Goal: Task Accomplishment & Management: Manage account settings

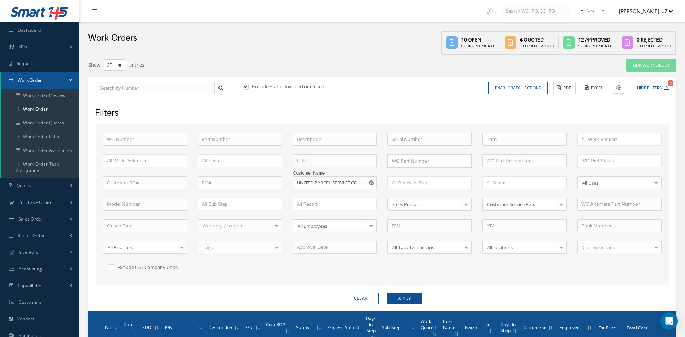
select select "25"
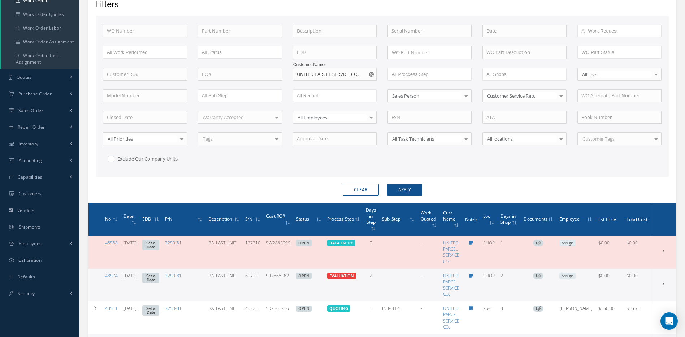
scroll to position [108, 0]
click at [409, 190] on button "Apply" at bounding box center [404, 190] width 35 height 12
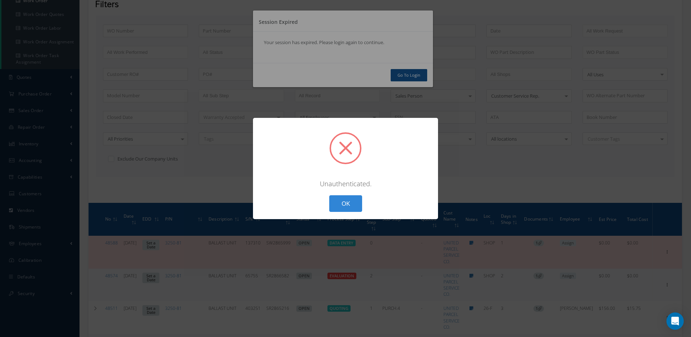
click at [449, 212] on div "? ! i × Unauthenticated. OK Cancel" at bounding box center [345, 168] width 691 height 337
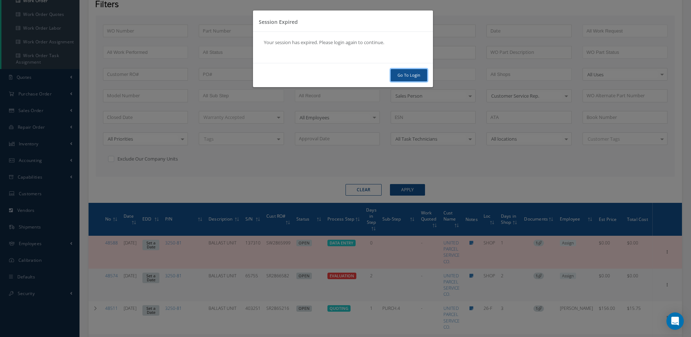
click at [417, 72] on link "Go To Login" at bounding box center [409, 75] width 36 height 13
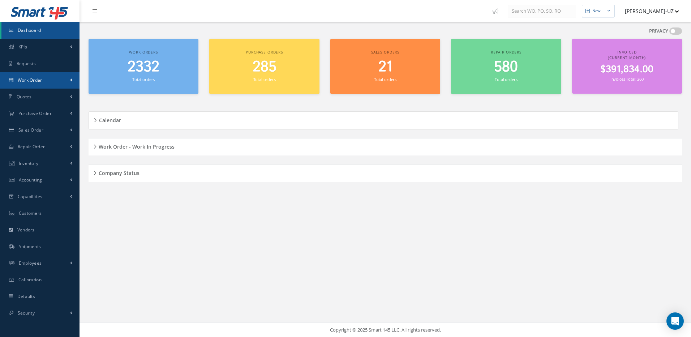
click at [37, 76] on link "Work Order" at bounding box center [39, 80] width 79 height 17
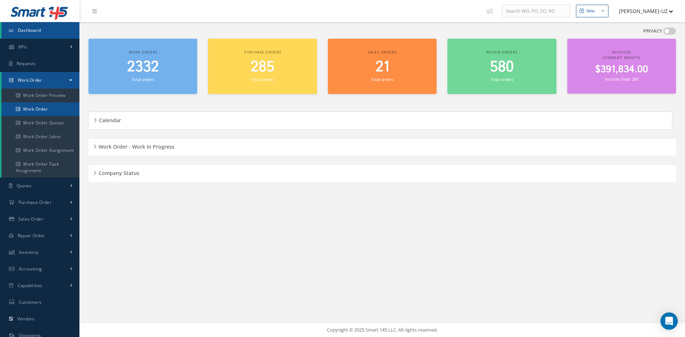
click at [44, 106] on link "Work Order" at bounding box center [40, 109] width 78 height 14
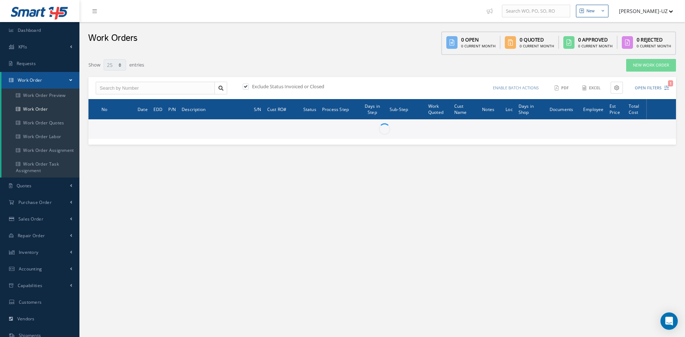
select select "25"
type input "All Work Request"
type input "All Work Performed"
type input "All Status"
type input "WO Part Status"
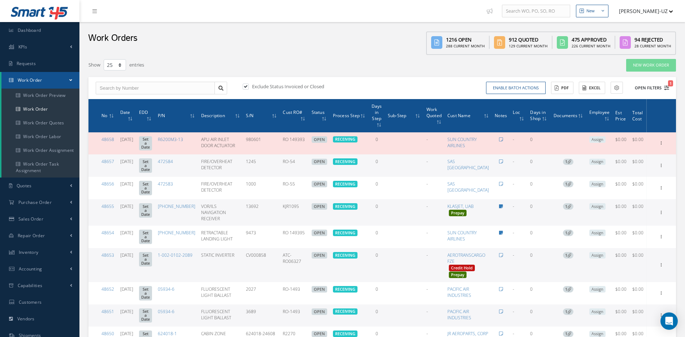
click at [668, 85] on span "1" at bounding box center [670, 83] width 5 height 6
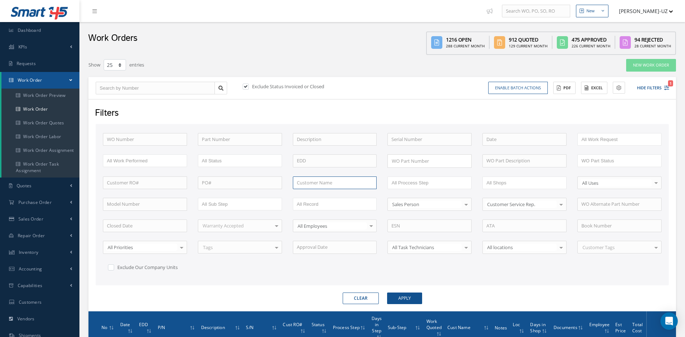
click at [344, 182] on input "text" at bounding box center [335, 182] width 84 height 13
click at [319, 196] on span "UNITED PARCEL SERVICE CO." at bounding box center [328, 195] width 62 height 7
type input "UNITED PARCEL SERVICE CO."
click at [415, 298] on button "Apply" at bounding box center [404, 298] width 35 height 12
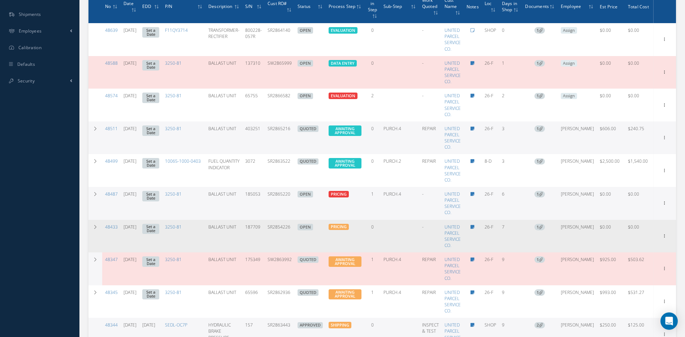
scroll to position [325, 0]
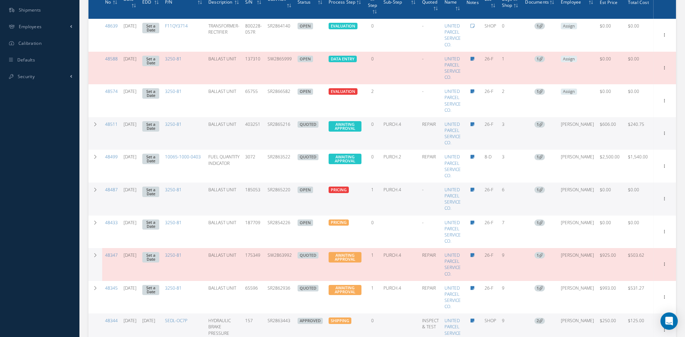
drag, startPoint x: 297, startPoint y: 128, endPoint x: 273, endPoint y: 127, distance: 24.6
click at [273, 127] on td "SR2865216" at bounding box center [280, 133] width 30 height 33
copy td "SR2865216"
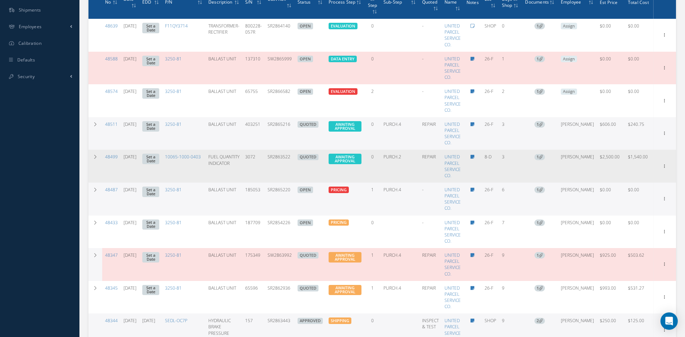
drag, startPoint x: 298, startPoint y: 159, endPoint x: 271, endPoint y: 155, distance: 27.4
click at [271, 155] on td "SR2863522" at bounding box center [280, 166] width 30 height 33
copy td "SR2863522"
drag, startPoint x: 297, startPoint y: 159, endPoint x: 273, endPoint y: 159, distance: 23.5
click at [273, 159] on td "SR2863522" at bounding box center [280, 166] width 30 height 33
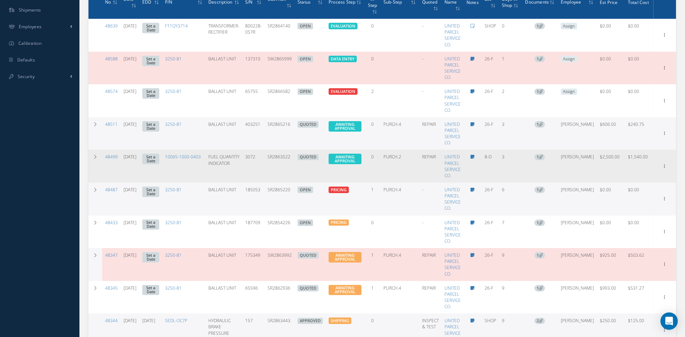
copy td "SR2863522"
click at [661, 39] on div at bounding box center [664, 34] width 7 height 7
click at [617, 179] on link "Edit" at bounding box center [631, 179] width 57 height 9
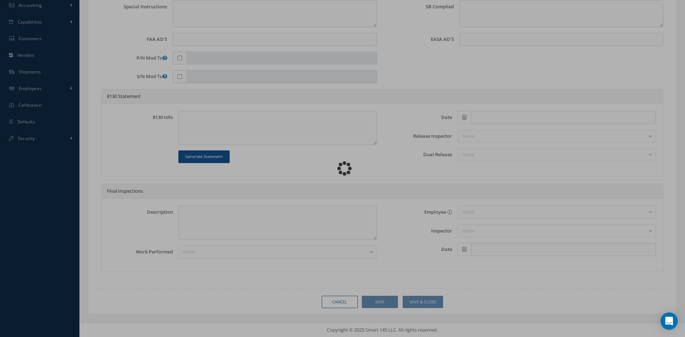
scroll to position [263, 0]
type input "10065-1000-0403"
type input "8-D"
type input "[DATE]"
type input "FUEL QUANTITY INDICATOR"
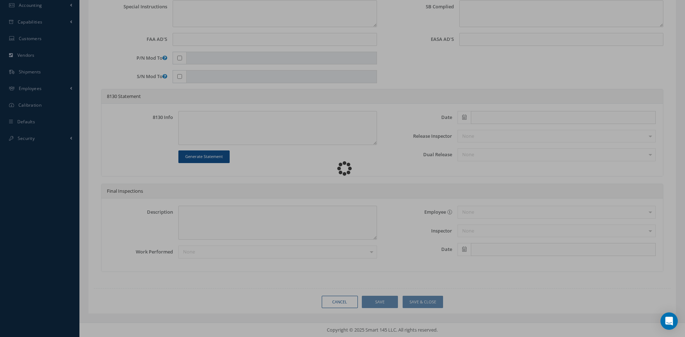
type input "SR2863522"
type input "3072"
type textarea "ON [PERSON_NAME] FUEL CONTROL PANEL, RESERVE 2/ RESERVE 3 FUELING WING QTY INDI…"
type textarea "PLEASE SEE R.O. FOR DETAILS"
type textarea "NO VISUAL DAMAGE"
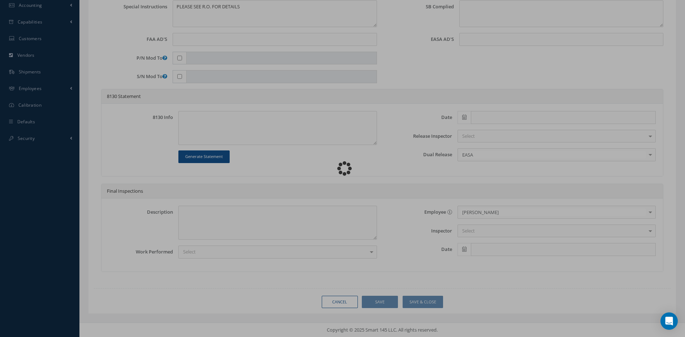
scroll to position [0, 0]
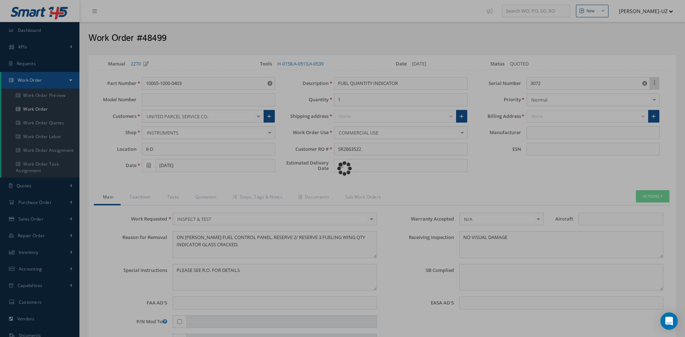
type input "[PERSON_NAME] PRECISION PRODUCTS"
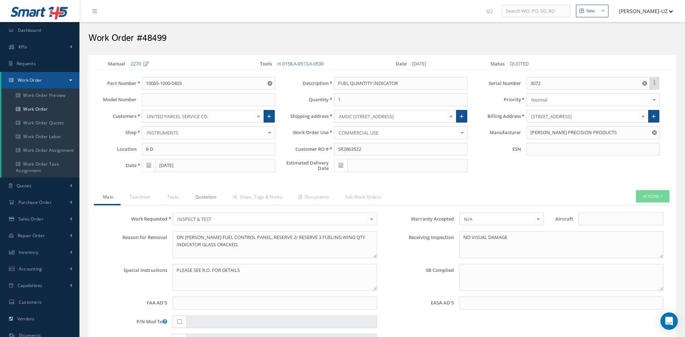
click at [211, 195] on link "Quotation" at bounding box center [204, 197] width 37 height 15
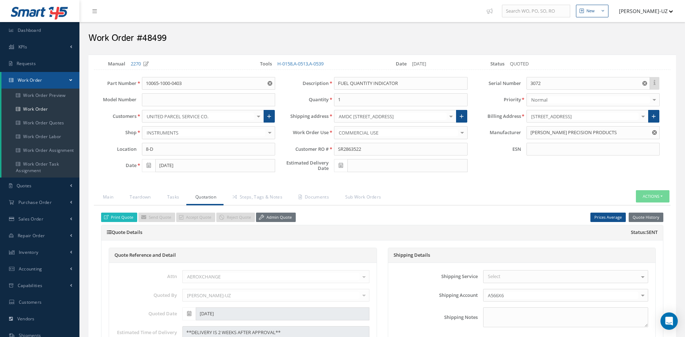
click at [130, 216] on link "Print Quote" at bounding box center [119, 217] width 36 height 10
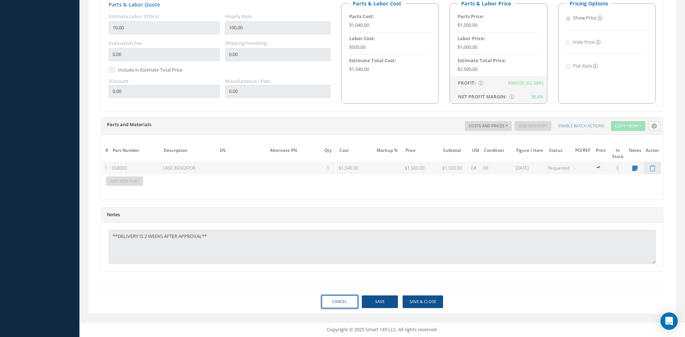
drag, startPoint x: 329, startPoint y: 301, endPoint x: 353, endPoint y: 283, distance: 29.7
click at [329, 301] on link "Cancel" at bounding box center [340, 301] width 36 height 13
select select "25"
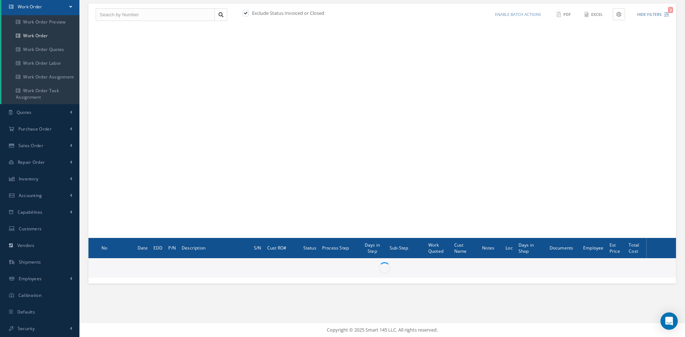
scroll to position [73, 0]
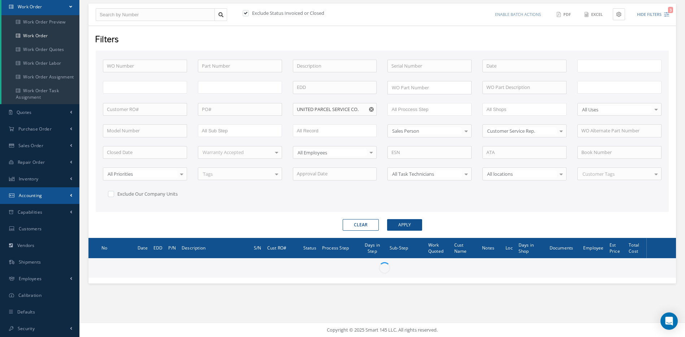
type input "All Work Request"
type input "All Work Performed"
type input "All Status"
type input "WO Part Status"
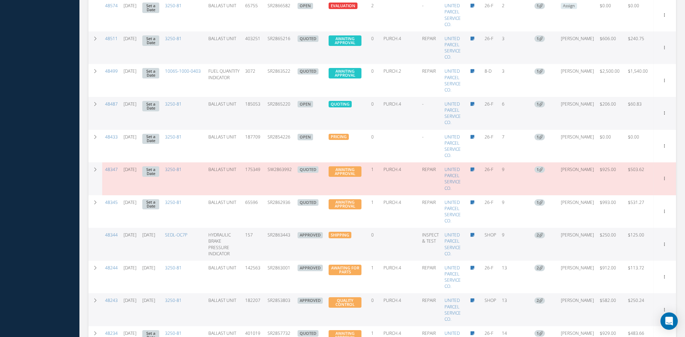
scroll to position [414, 0]
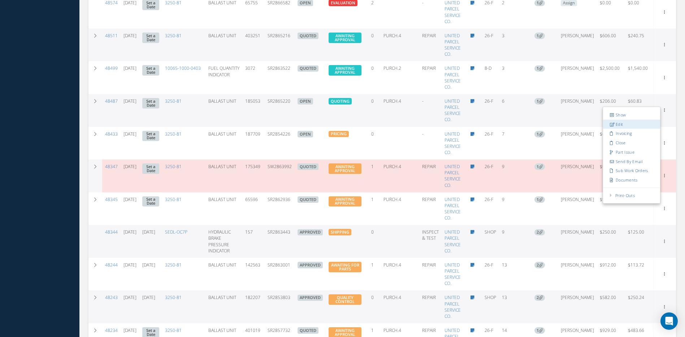
click at [637, 124] on link "Edit" at bounding box center [631, 124] width 57 height 9
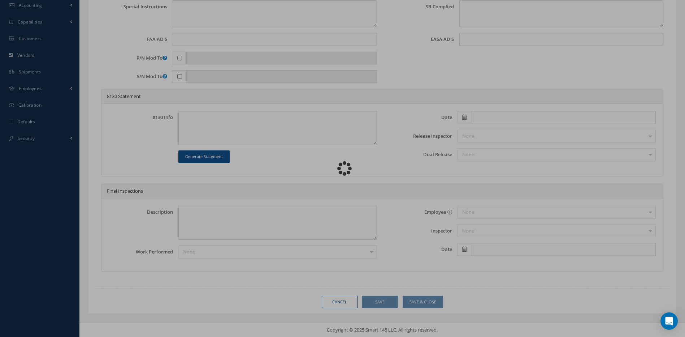
type input "3250-81"
type input "26-F"
type input "[DATE]"
type input "BALLAST UNIT"
type input "SR2865220"
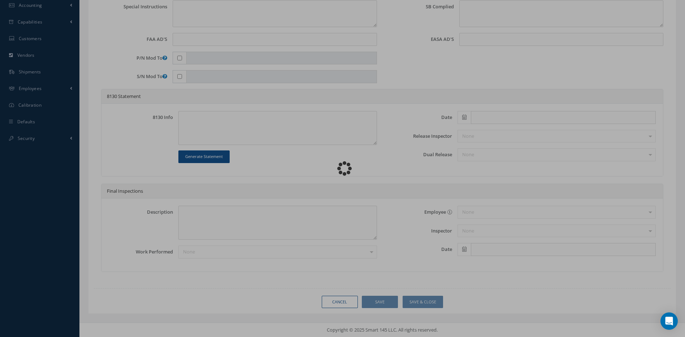
type input "185053"
type textarea "MCD FLUORESCENT LIGHT AT CARGO STATION 9L IS INOP."
type textarea "PLEASE SEE R.O. FOR DETAILS"
type textarea "NO VISUAL DAMAGE"
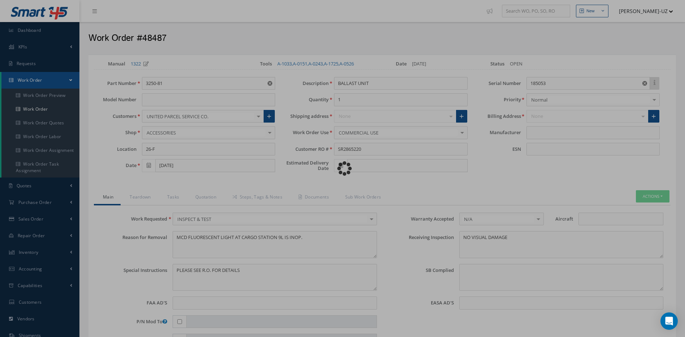
type input "[PERSON_NAME] AEROSPACE"
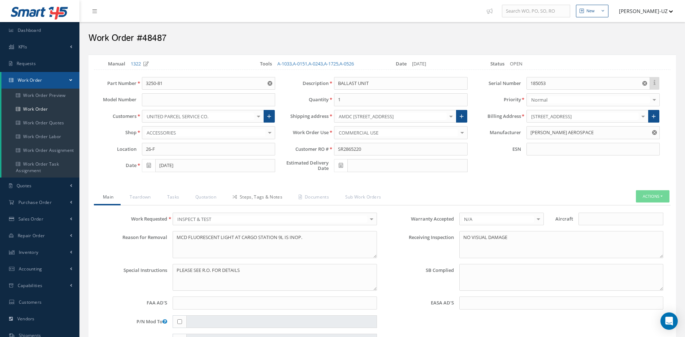
click at [240, 198] on link "Steps, Tags & Notes" at bounding box center [257, 197] width 66 height 15
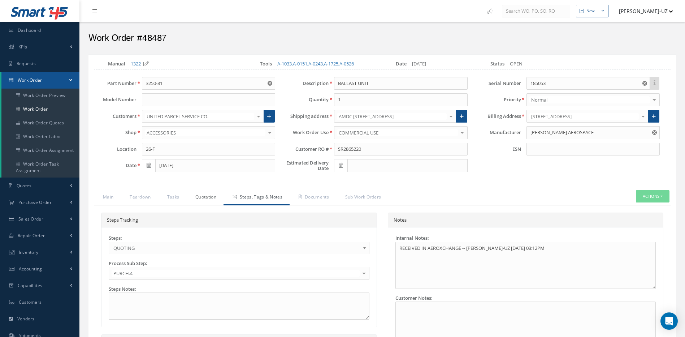
click at [193, 199] on link "Quotation" at bounding box center [204, 197] width 37 height 15
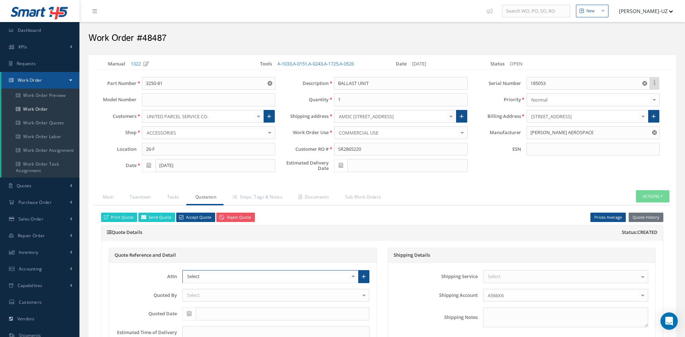
click at [221, 276] on div at bounding box center [270, 276] width 176 height 13
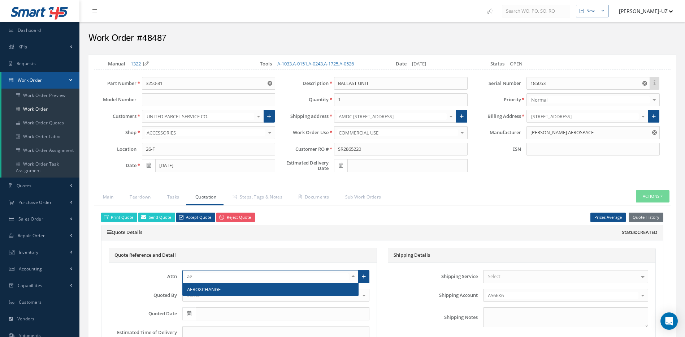
type input "aer"
click at [207, 290] on span "AEROXCHANGE" at bounding box center [204, 289] width 34 height 7
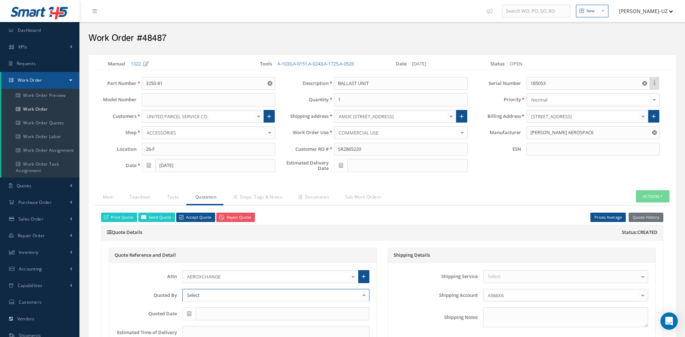
click at [205, 293] on div at bounding box center [275, 295] width 187 height 13
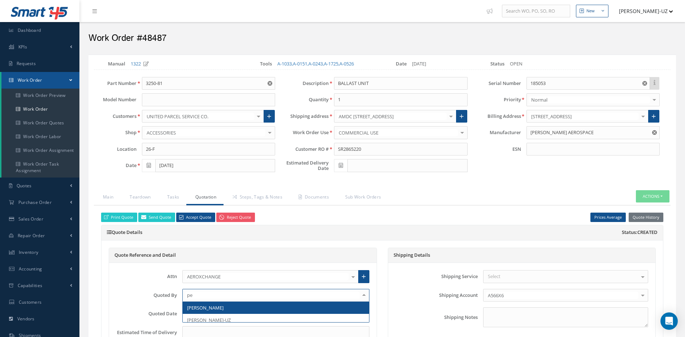
type input "per"
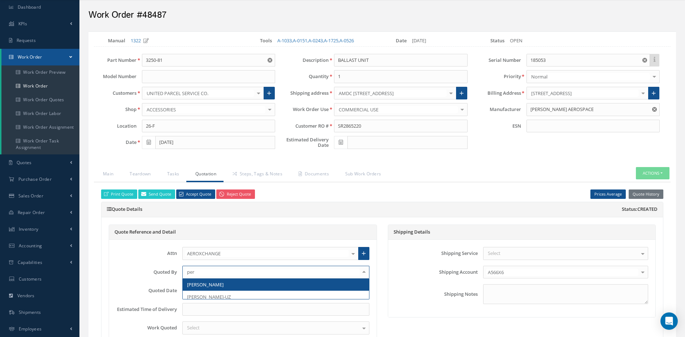
scroll to position [36, 0]
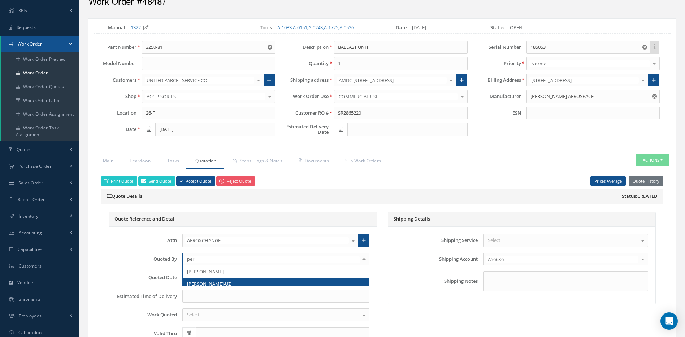
click at [215, 282] on span "[PERSON_NAME]-UZ" at bounding box center [209, 283] width 44 height 7
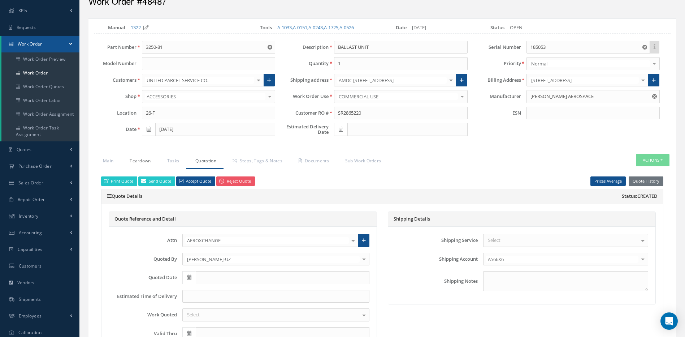
click at [134, 157] on link "Teardown" at bounding box center [139, 161] width 37 height 15
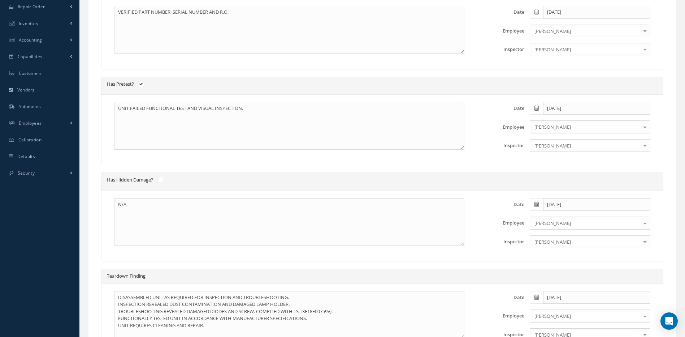
scroll to position [181, 0]
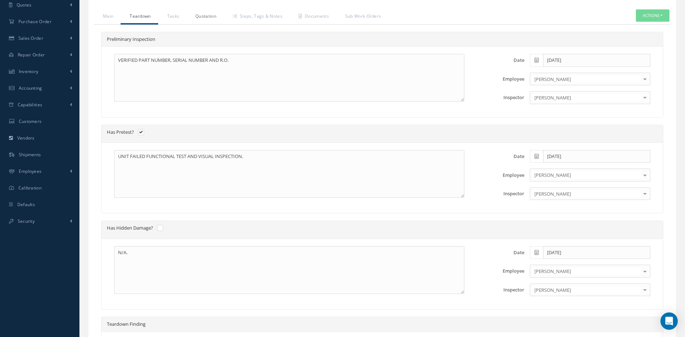
click at [208, 18] on link "Quotation" at bounding box center [204, 16] width 37 height 15
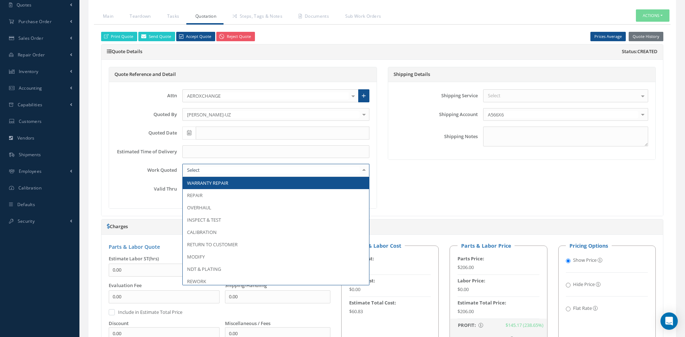
click at [211, 171] on div at bounding box center [275, 170] width 187 height 13
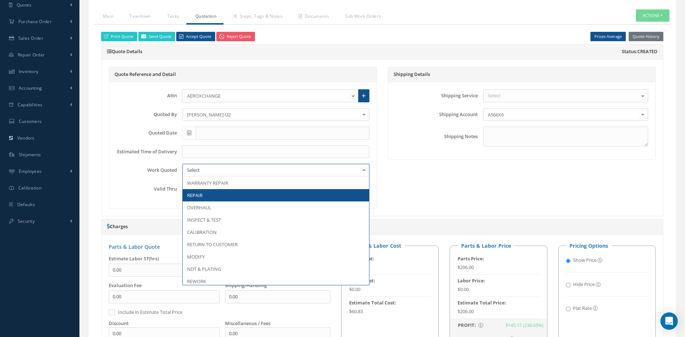
click at [203, 192] on span "REPAIR" at bounding box center [276, 195] width 186 height 12
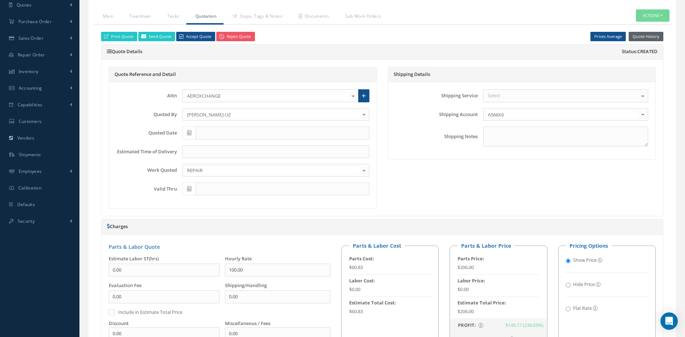
click at [643, 35] on button "Quote History" at bounding box center [646, 37] width 35 height 10
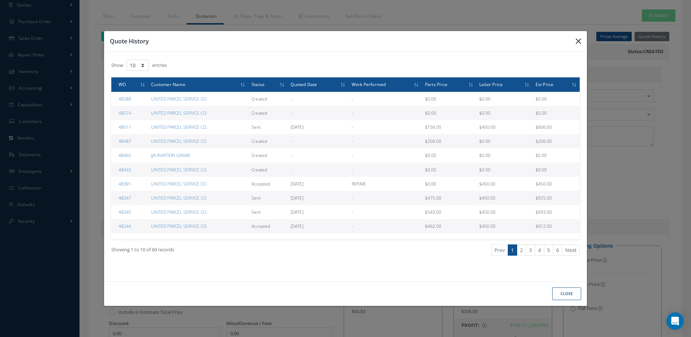
click at [581, 38] on icon "button" at bounding box center [577, 41] width 5 height 9
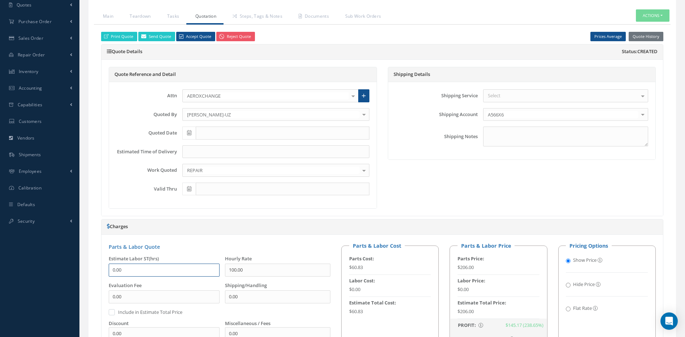
drag, startPoint x: 126, startPoint y: 267, endPoint x: 113, endPoint y: 267, distance: 13.4
click at [113, 267] on input "0.00" at bounding box center [164, 269] width 111 height 13
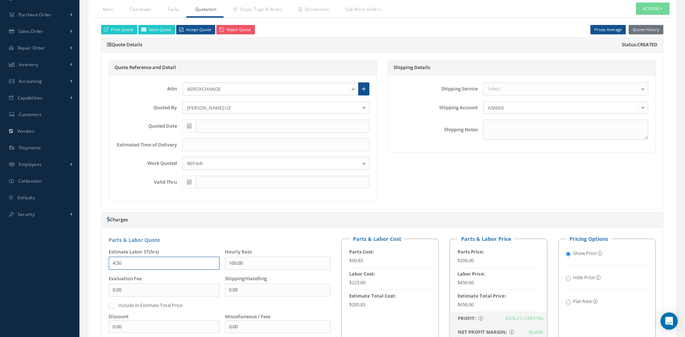
scroll to position [166, 0]
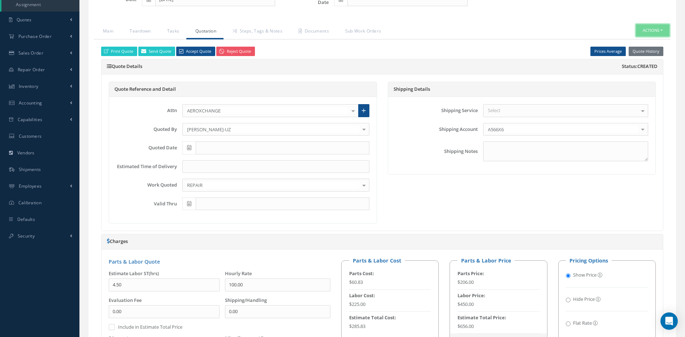
click at [650, 35] on button "Actions" at bounding box center [653, 30] width 34 height 13
click at [644, 72] on link "Standard Write Ups" at bounding box center [642, 72] width 58 height 10
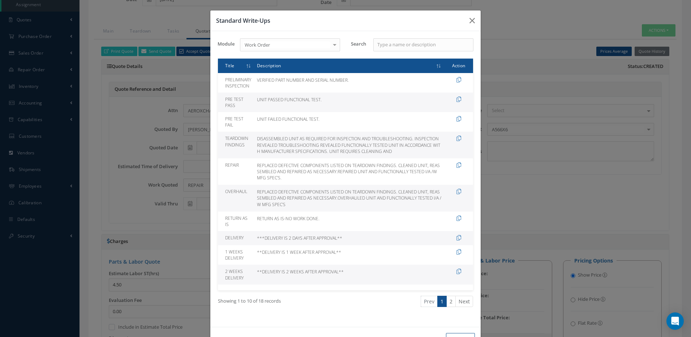
click at [456, 270] on icon at bounding box center [458, 270] width 5 height 5
type input "2"
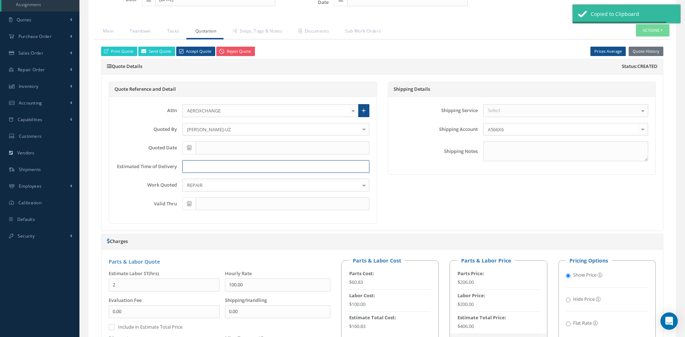
click at [196, 169] on input at bounding box center [275, 166] width 187 height 13
paste input "**DELIVERY IS 2 WEEKS AFTER APPROVAL**"
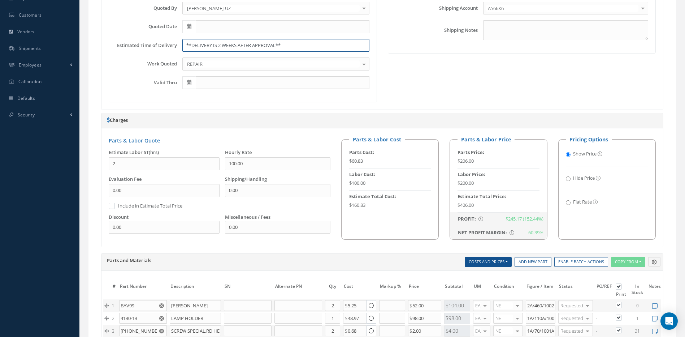
scroll to position [274, 0]
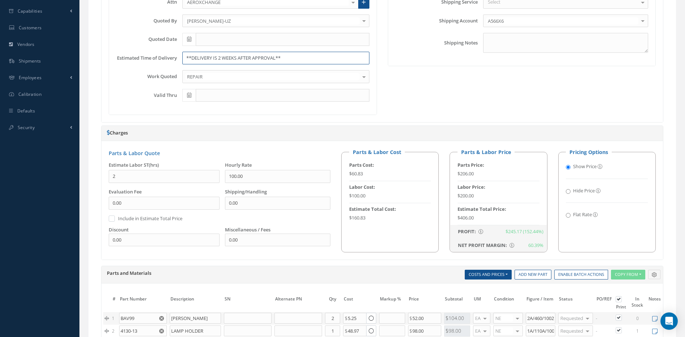
type input "**DELIVERY IS 2 WEEKS AFTER APPROVAL**"
drag, startPoint x: 127, startPoint y: 178, endPoint x: 110, endPoint y: 178, distance: 17.3
click at [110, 178] on input "2" at bounding box center [164, 176] width 111 height 13
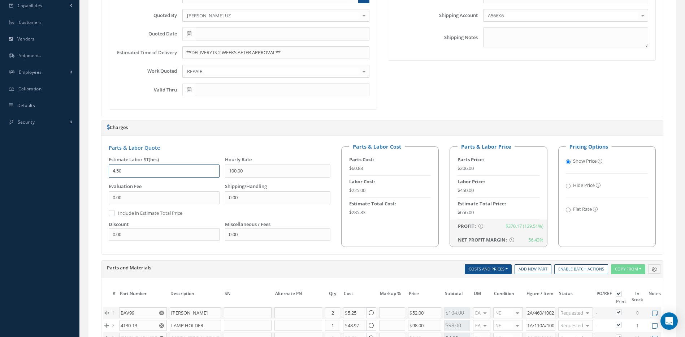
scroll to position [262, 0]
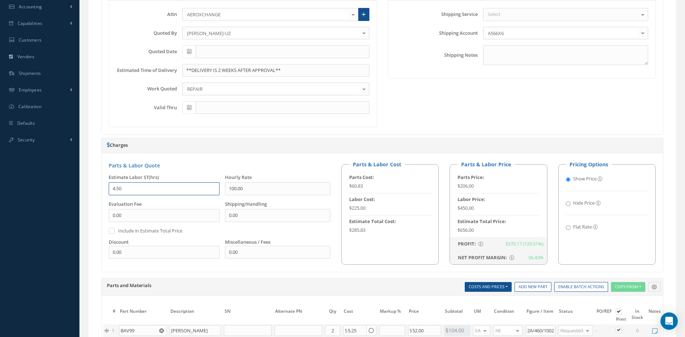
type input "4.50"
drag, startPoint x: 289, startPoint y: 71, endPoint x: 168, endPoint y: 73, distance: 121.8
click at [168, 73] on div "Estimated Time of Delivery **DELIVERY IS 2 WEEKS AFTER APPROVAL**" at bounding box center [243, 70] width 264 height 13
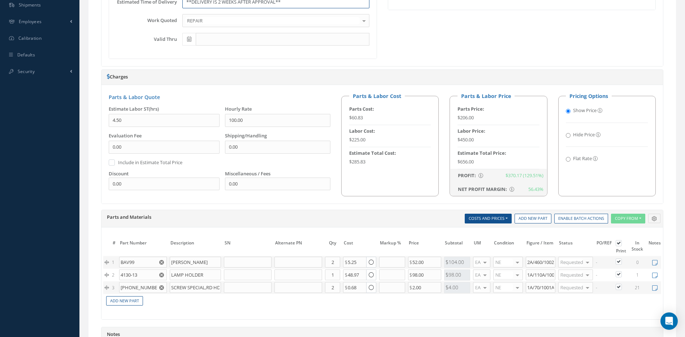
scroll to position [370, 0]
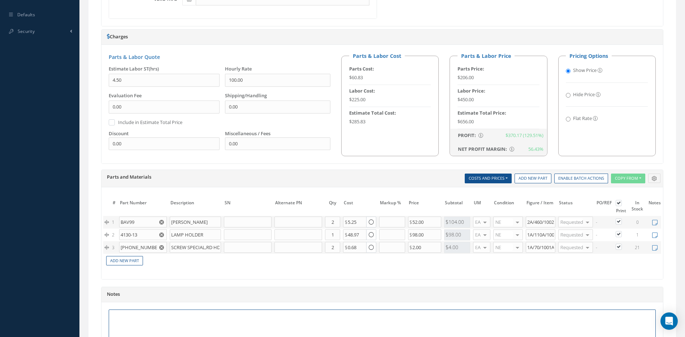
click at [213, 321] on textarea at bounding box center [382, 326] width 547 height 34
paste textarea "**DELIVERY IS 2 WEEKS AFTER APPROVAL**"
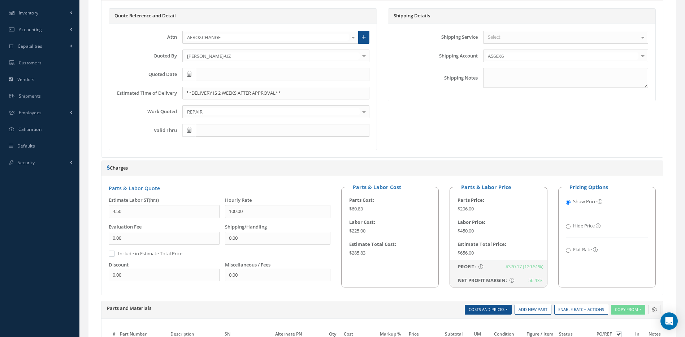
scroll to position [154, 0]
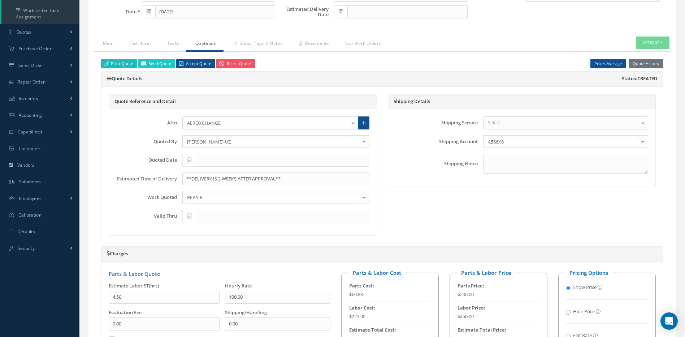
type textarea "**DELIVERY IS 2 WEEKS AFTER APPROVAL**"
click at [124, 62] on link "Print Quote" at bounding box center [119, 64] width 36 height 10
click at [193, 158] on span at bounding box center [188, 160] width 13 height 13
click at [224, 261] on th "[DATE]" at bounding box center [220, 259] width 76 height 11
type input "[DATE]"
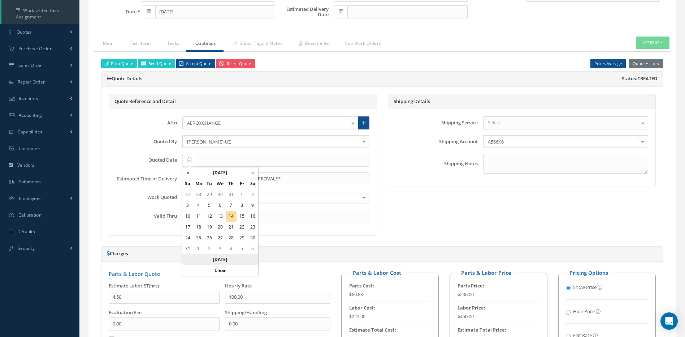
type input "[DATE]"
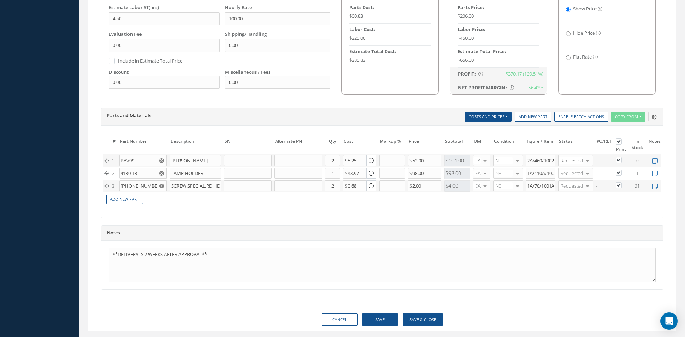
scroll to position [432, 0]
click at [426, 325] on button "Save & Close" at bounding box center [423, 318] width 40 height 13
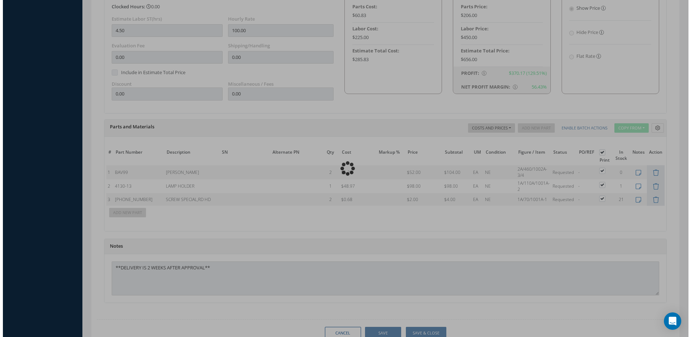
scroll to position [445, 0]
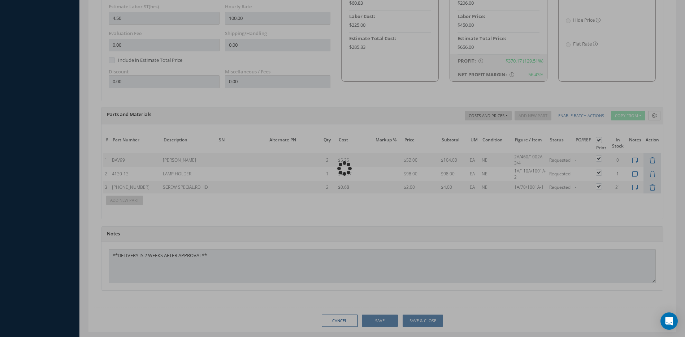
type input "[PERSON_NAME] AEROSPACE"
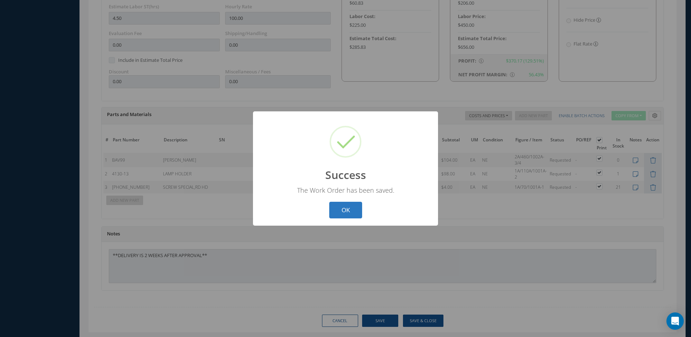
click at [356, 208] on button "OK" at bounding box center [345, 210] width 33 height 17
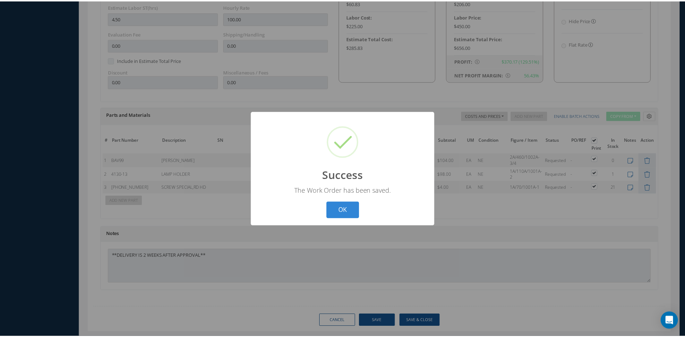
scroll to position [73, 0]
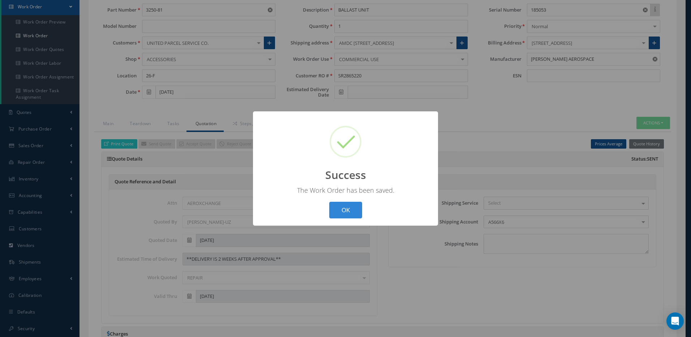
select select "25"
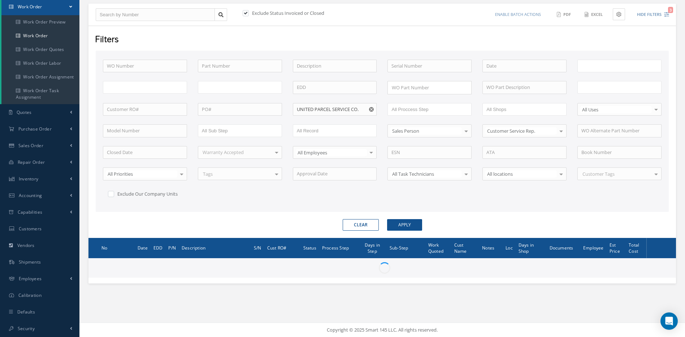
type input "All Work Request"
type input "All Work Performed"
type input "All Status"
type input "WO Part Status"
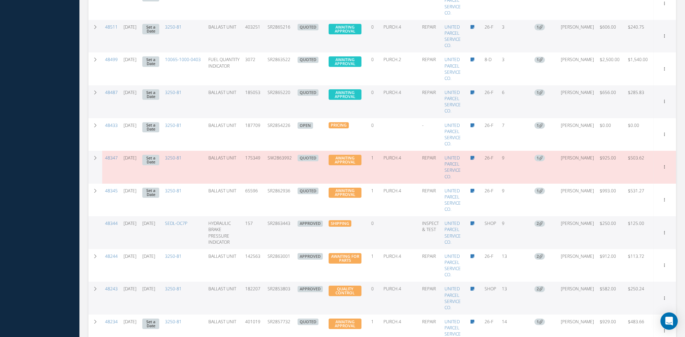
scroll to position [374, 0]
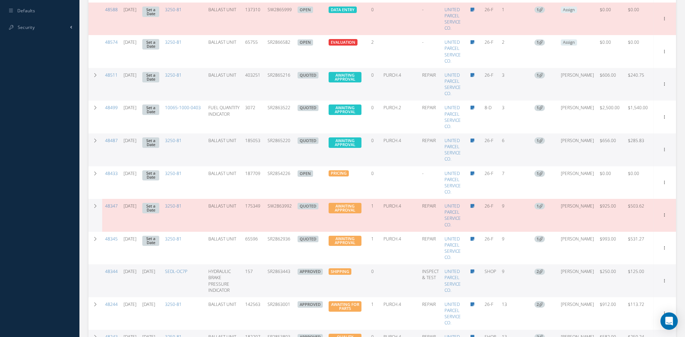
drag, startPoint x: 298, startPoint y: 143, endPoint x: 273, endPoint y: 143, distance: 24.9
click at [273, 143] on td "SR2865220" at bounding box center [280, 149] width 30 height 33
copy td "SR2865220"
drag, startPoint x: 300, startPoint y: 209, endPoint x: 272, endPoint y: 209, distance: 28.2
click at [272, 209] on tr "48347 [DATE] Set a Date 3250-81 BALLAST UNIT 175349 SW2863992 QUOTED AWAITING A…" at bounding box center [383, 215] width 588 height 33
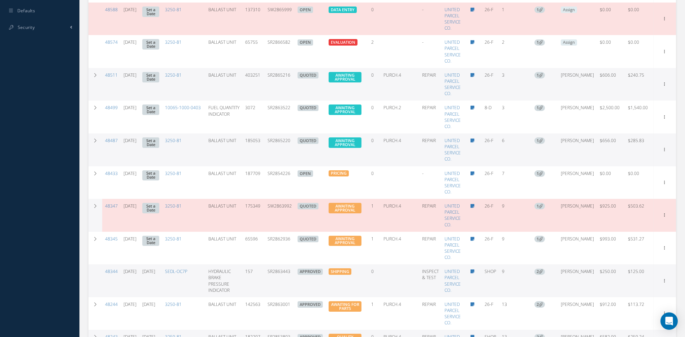
copy td "SW2863992"
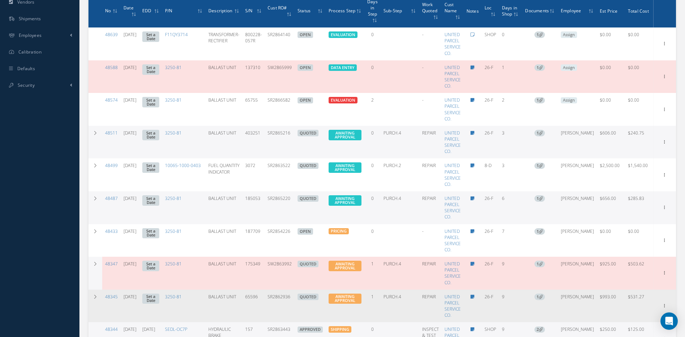
scroll to position [410, 0]
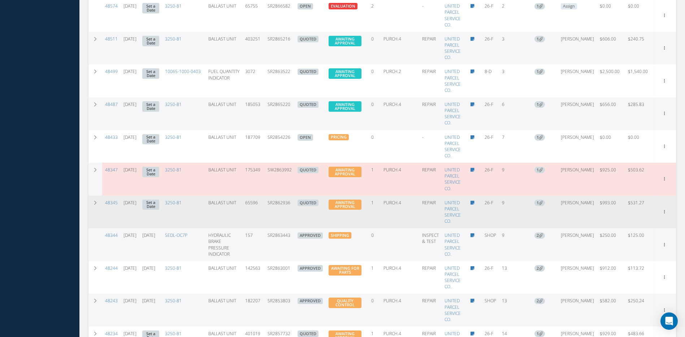
drag, startPoint x: 297, startPoint y: 206, endPoint x: 265, endPoint y: 207, distance: 32.5
click at [265, 207] on tr "48345 [DATE] Set a Date 3250-81 BALLAST UNIT 65596 SR2862936 QUOTED AWAITING AP…" at bounding box center [383, 211] width 588 height 33
copy tr "SR2862936"
click at [625, 224] on link "Edit" at bounding box center [631, 225] width 57 height 9
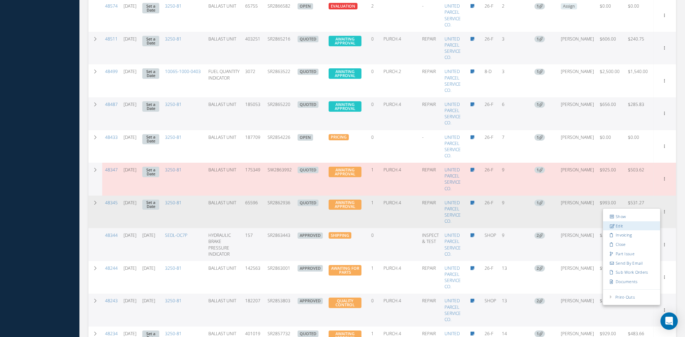
scroll to position [263, 0]
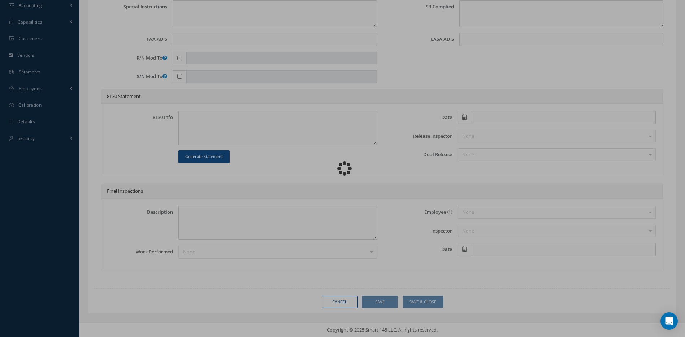
type input "3250-81"
type input "26-F"
type input "[DATE]"
type input "BALLAST UNIT"
type input "SR2862936"
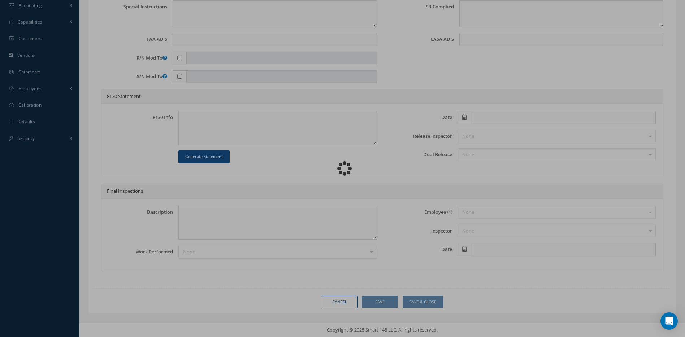
type input "65596"
type textarea "MCD POS 6R OVERHEAD FLUOR, LIGHT 134LU1 OUT"
type textarea "PLEASE SEE R.O. FOR DETAILS"
type textarea "NO VISUAL DAMAGE"
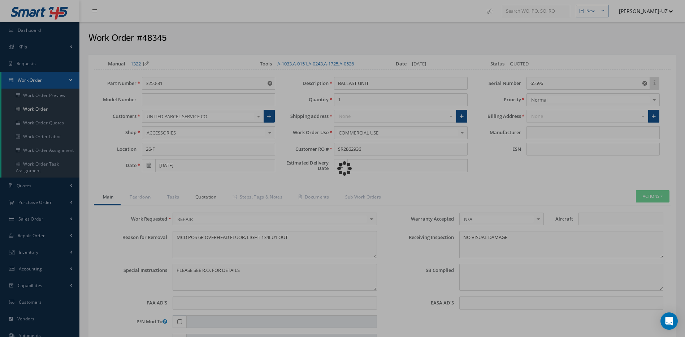
type input "[PERSON_NAME] AEROSPACE"
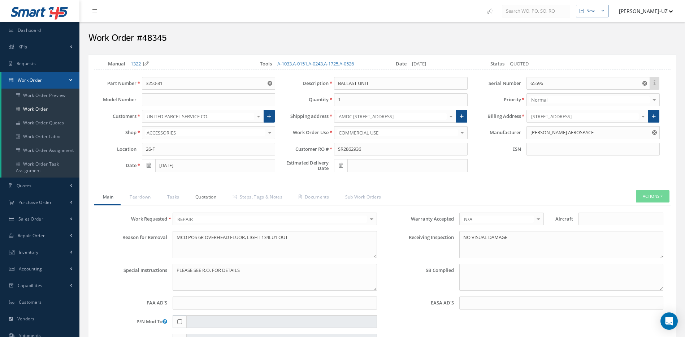
click at [201, 199] on link "Quotation" at bounding box center [204, 197] width 37 height 15
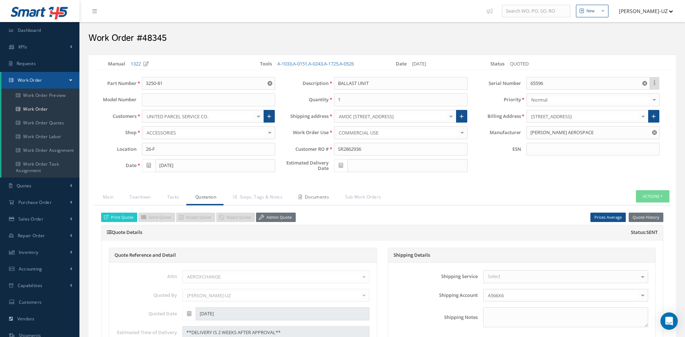
click at [320, 195] on link "Documents" at bounding box center [313, 197] width 47 height 15
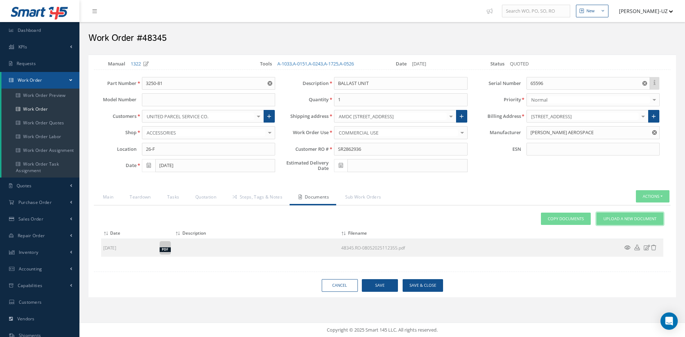
click at [652, 222] on link "Upload a New Document" at bounding box center [630, 218] width 67 height 13
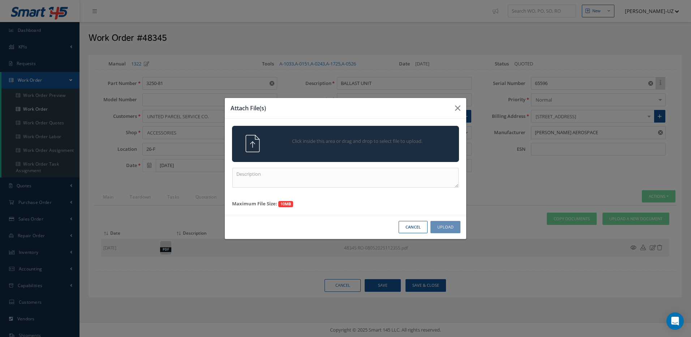
click at [379, 141] on span "Click inside this area or drag and drop to select file to upload." at bounding box center [357, 141] width 164 height 7
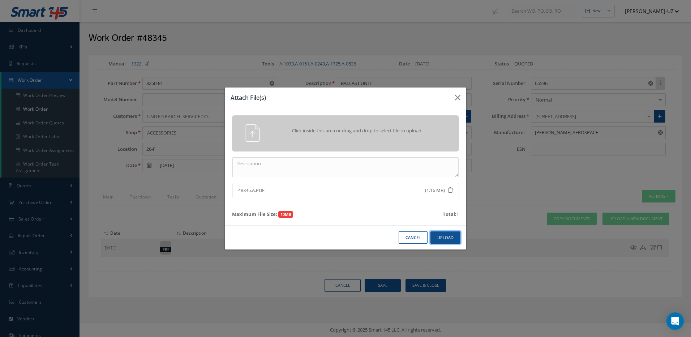
click at [456, 240] on button "Upload" at bounding box center [445, 237] width 30 height 13
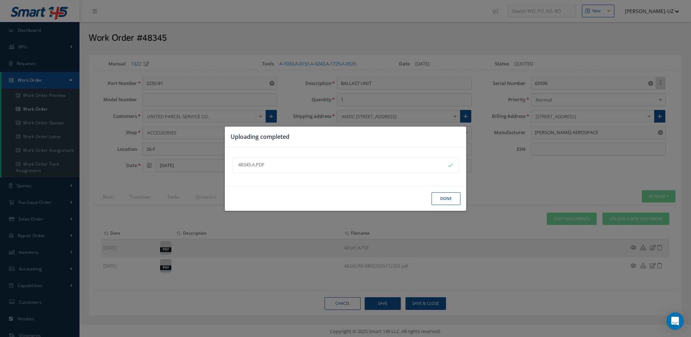
click at [448, 200] on button "Done" at bounding box center [445, 198] width 29 height 13
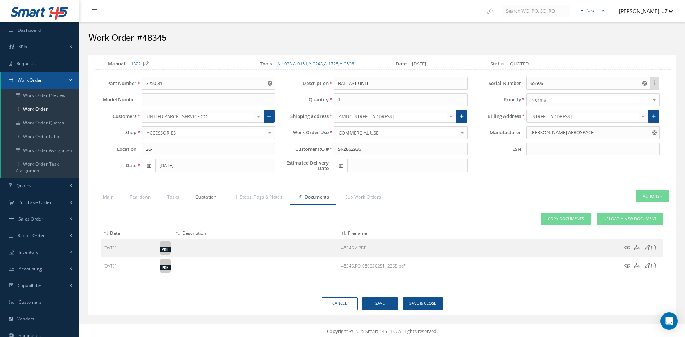
click at [201, 196] on link "Quotation" at bounding box center [204, 197] width 37 height 15
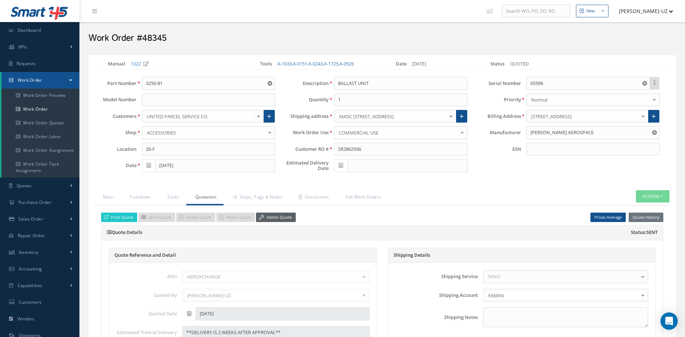
click at [272, 216] on link "Admin Quote" at bounding box center [276, 217] width 40 height 10
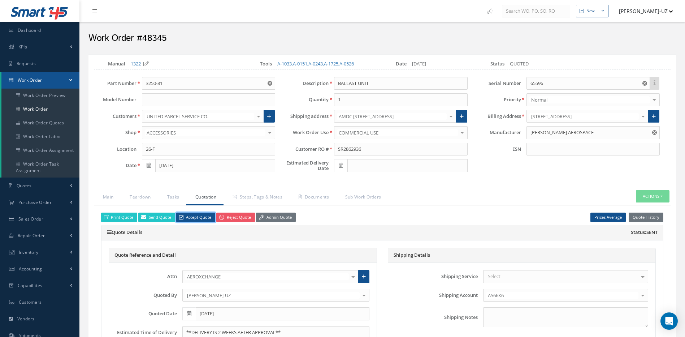
click at [193, 220] on link "Accept Quote" at bounding box center [195, 217] width 39 height 10
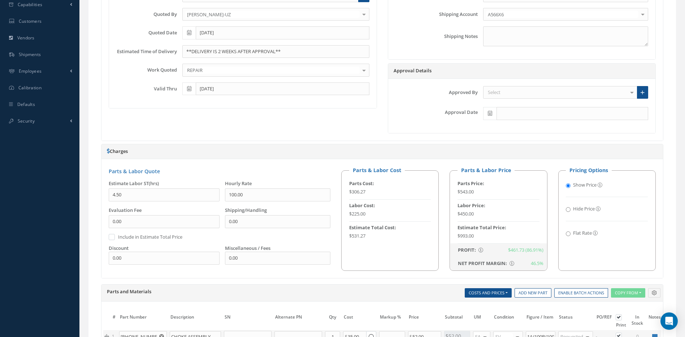
scroll to position [247, 0]
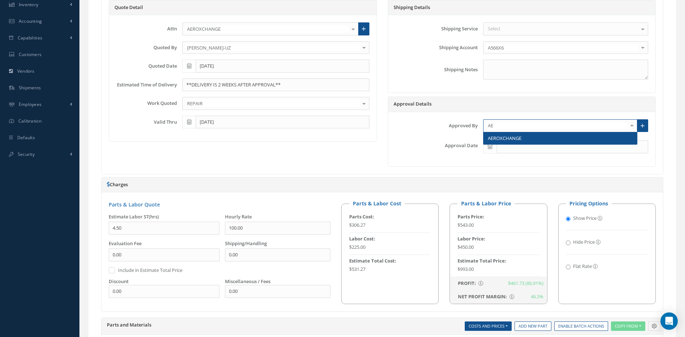
type input "AER"
click at [514, 138] on span "AEROXCHANGE" at bounding box center [505, 138] width 34 height 7
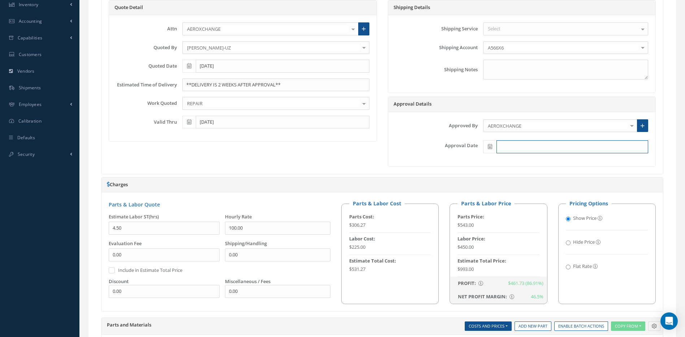
click at [503, 145] on input "text" at bounding box center [573, 146] width 152 height 13
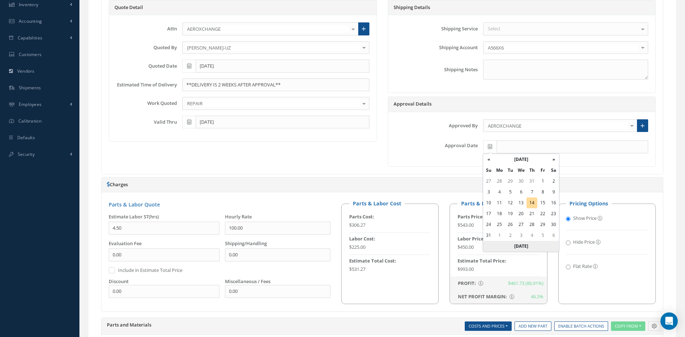
click at [516, 243] on th "[DATE]" at bounding box center [521, 246] width 76 height 11
type input "[DATE]"
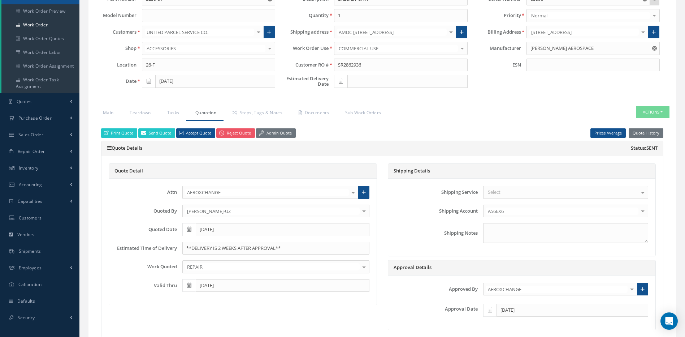
scroll to position [83, 0]
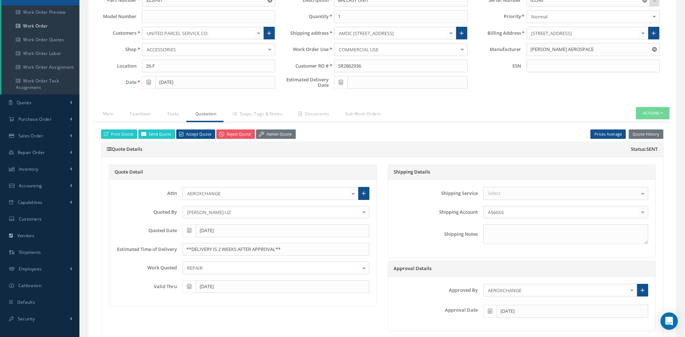
click at [345, 82] on span at bounding box center [340, 82] width 13 height 13
click at [382, 161] on td "28" at bounding box center [383, 160] width 11 height 11
type input "[DATE]"
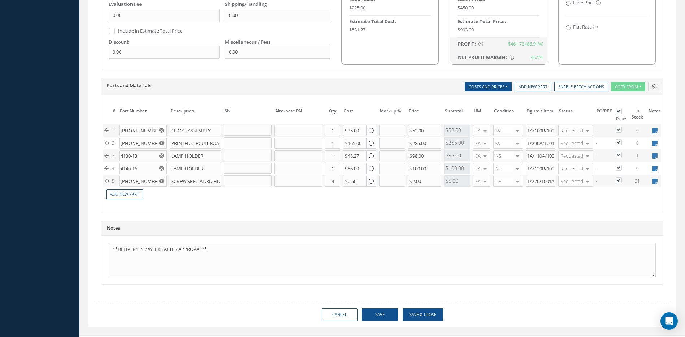
scroll to position [505, 0]
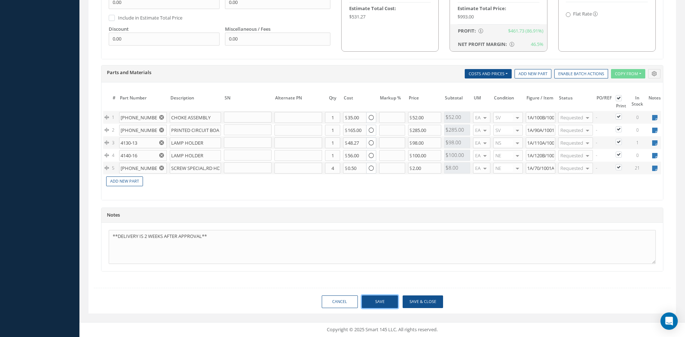
click at [383, 301] on button "Save" at bounding box center [380, 301] width 36 height 13
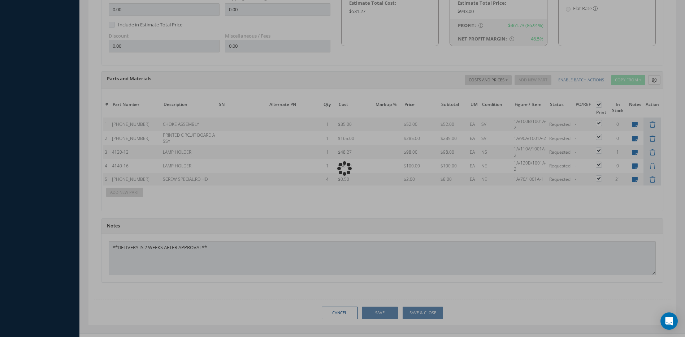
scroll to position [516, 0]
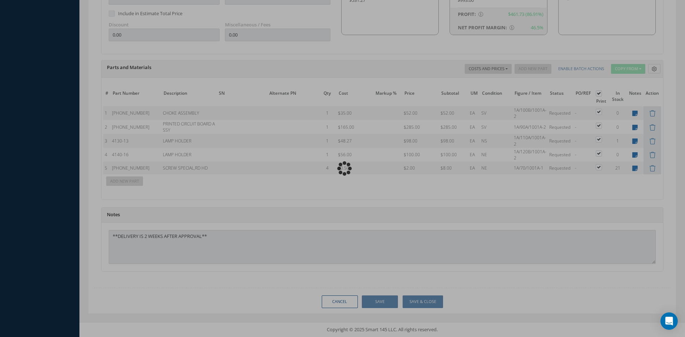
type input "[PERSON_NAME] AEROSPACE"
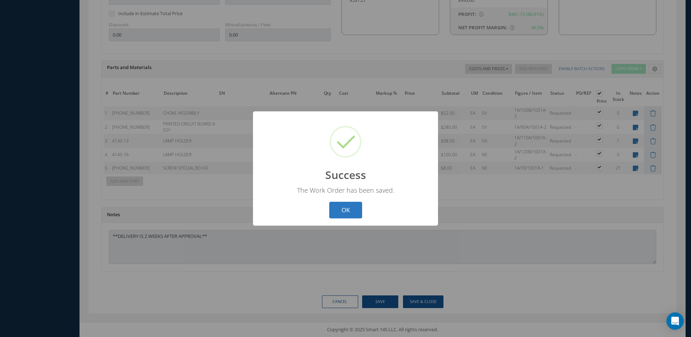
click at [352, 209] on button "OK" at bounding box center [345, 210] width 33 height 17
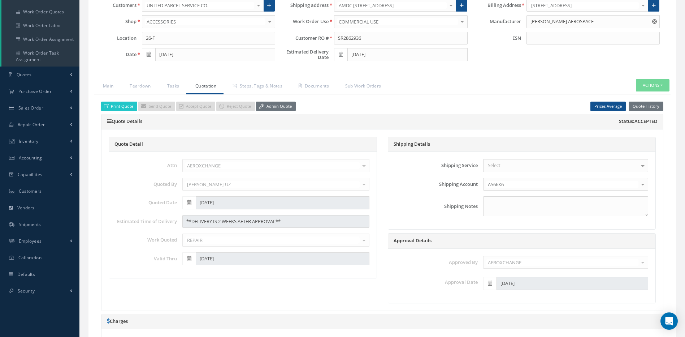
scroll to position [108, 0]
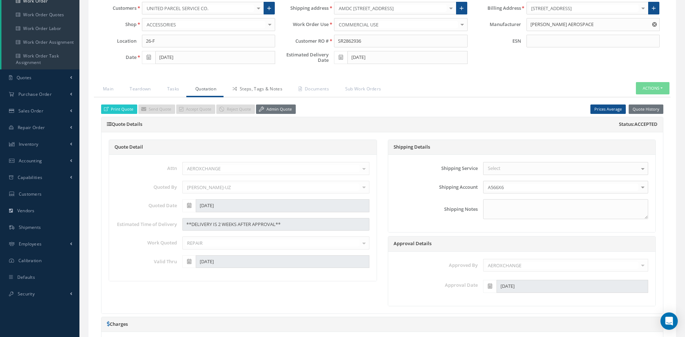
click at [249, 92] on link "Steps, Tags & Notes" at bounding box center [257, 89] width 66 height 15
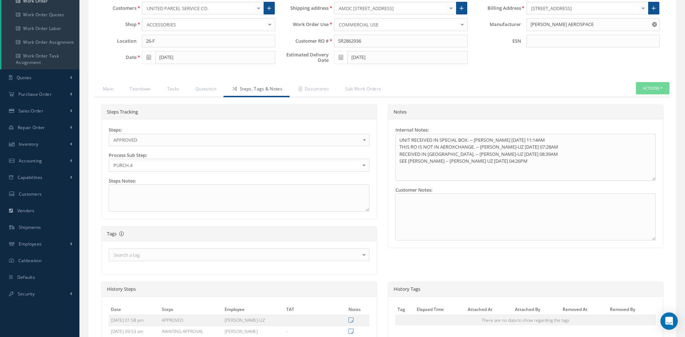
click at [222, 139] on span "APPROVED" at bounding box center [236, 139] width 247 height 9
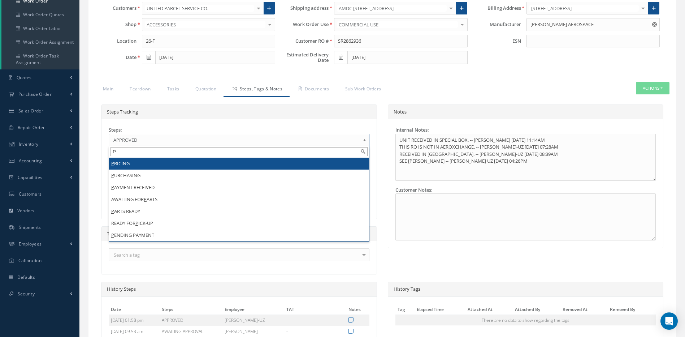
scroll to position [0, 0]
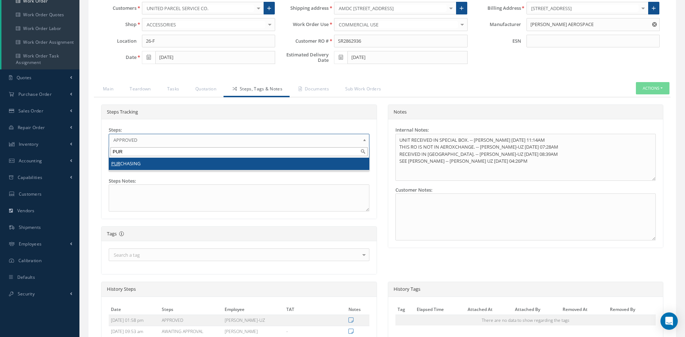
type input "PUR"
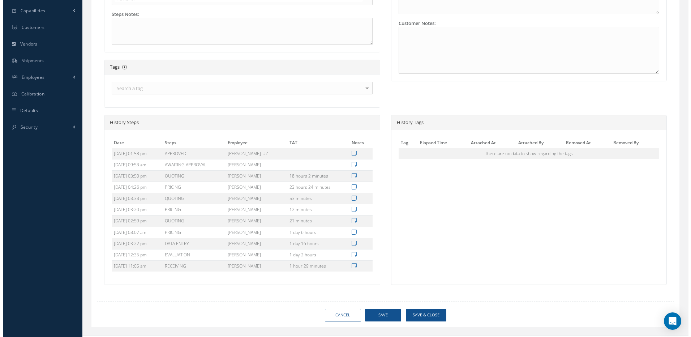
scroll to position [288, 0]
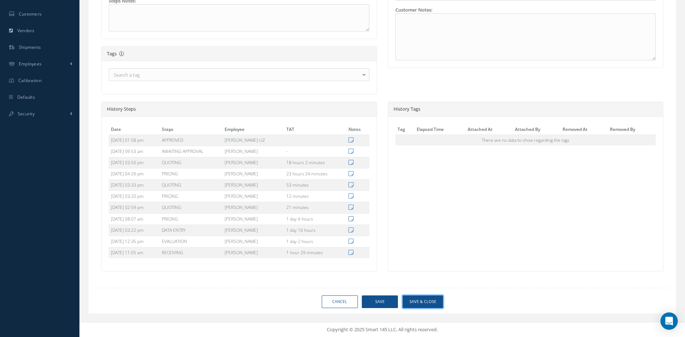
click at [415, 302] on button "Save & Close" at bounding box center [423, 301] width 40 height 13
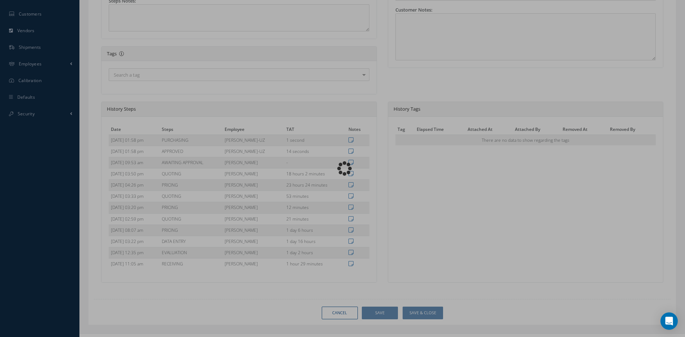
type input "[PERSON_NAME] AEROSPACE"
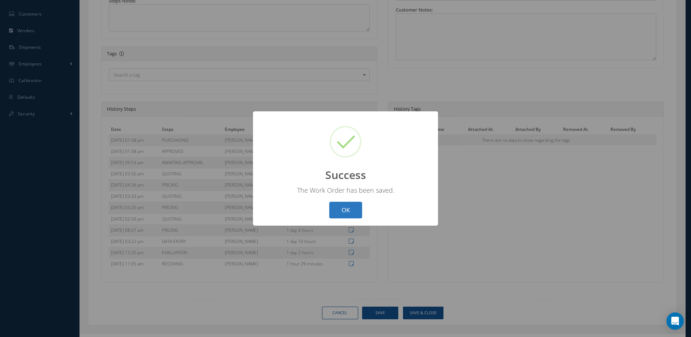
click at [358, 211] on button "OK" at bounding box center [345, 210] width 33 height 17
select select "25"
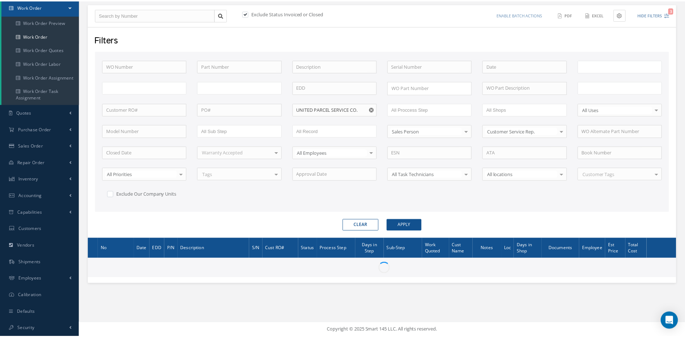
scroll to position [73, 0]
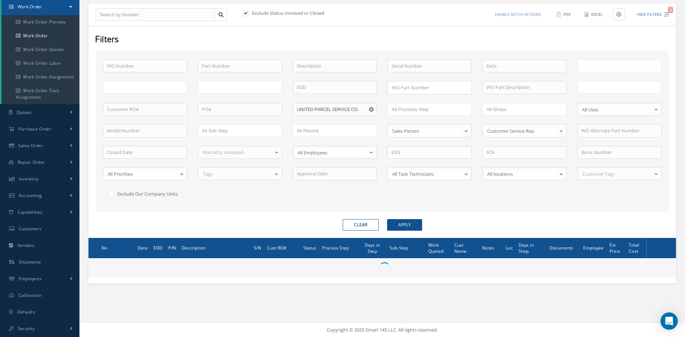
type input "All Work Request"
type input "All Work Performed"
type input "All Status"
type input "WO Part Status"
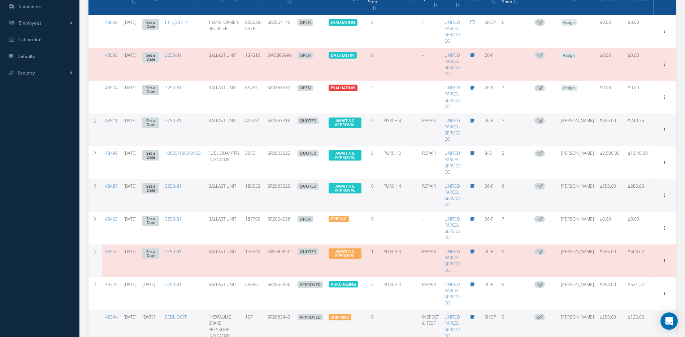
scroll to position [316, 0]
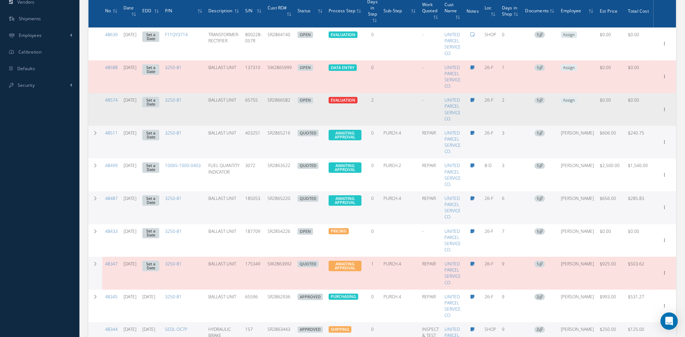
drag, startPoint x: 297, startPoint y: 102, endPoint x: 269, endPoint y: 105, distance: 28.3
click at [269, 105] on tr "48574 [DATE] Set a Date 3250-81 BALLAST UNIT 65755 SR2866582 OPEN Elapsed Time:…" at bounding box center [383, 109] width 588 height 33
copy tr "SR2866582"
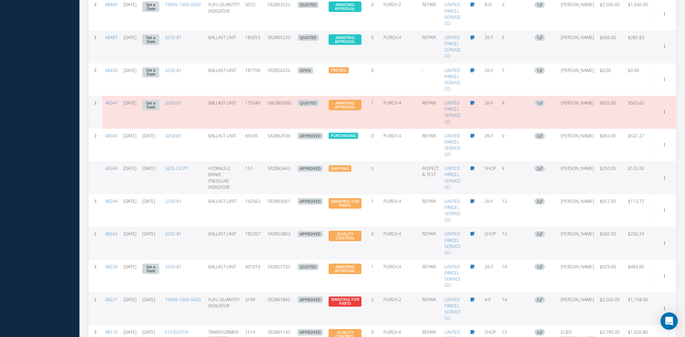
scroll to position [492, 0]
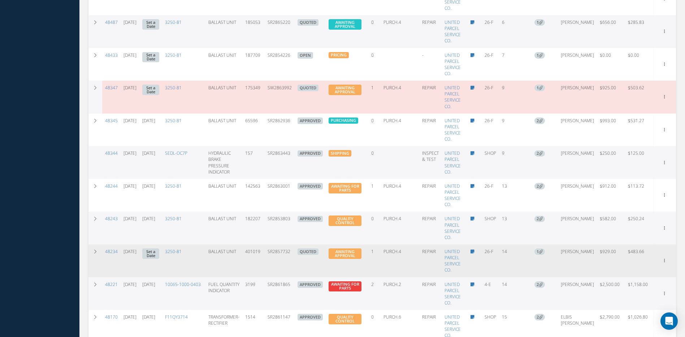
drag, startPoint x: 299, startPoint y: 256, endPoint x: 270, endPoint y: 257, distance: 29.3
click at [270, 257] on tr "48234 [DATE] Set a Date 3250-81 BALLAST UNIT 401019 SR2857732 QUOTED AWAITING A…" at bounding box center [383, 260] width 588 height 33
copy td "SR2857732"
click at [624, 273] on link "Edit" at bounding box center [631, 274] width 57 height 9
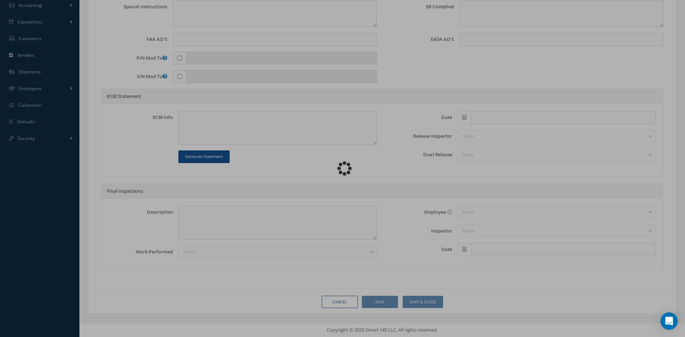
scroll to position [263, 0]
type input "3250-81"
type input "26-F"
type input "[DATE]"
type input "BALLAST UNIT"
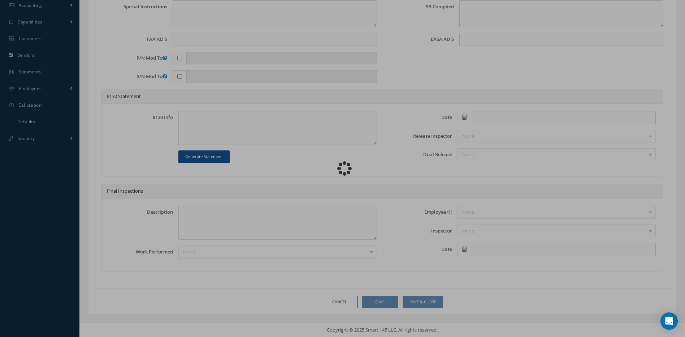
type input "SR2857732"
type input "401019"
type textarea "UNIT IS DENTED"
type textarea "PLEASE SEE R.O. FOR DETAILS"
type textarea "NO VISUAL DAMAGE"
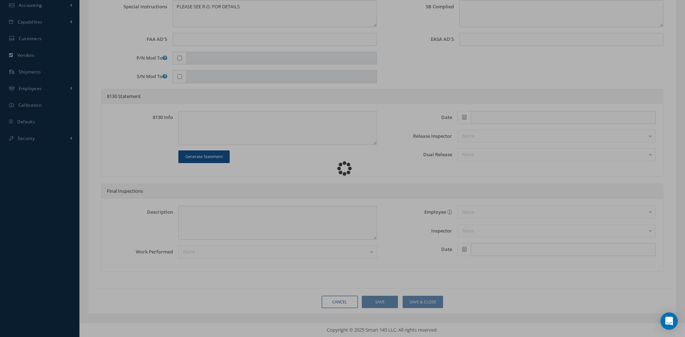
scroll to position [0, 0]
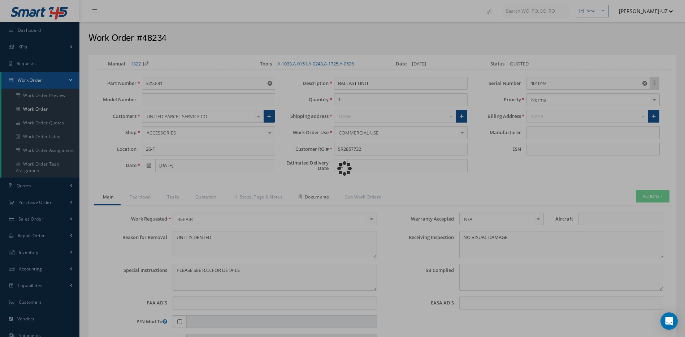
type input "[PERSON_NAME] AEROSPACE"
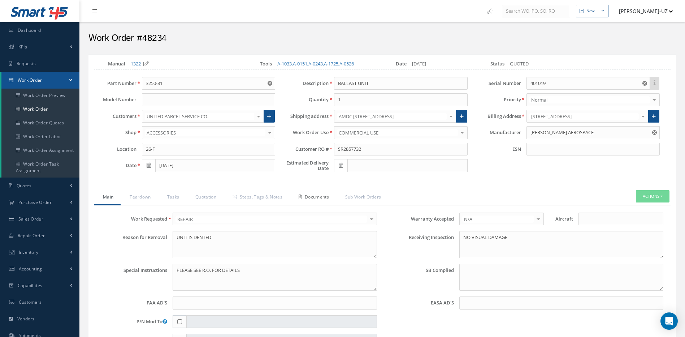
click at [308, 199] on link "Documents" at bounding box center [313, 197] width 47 height 15
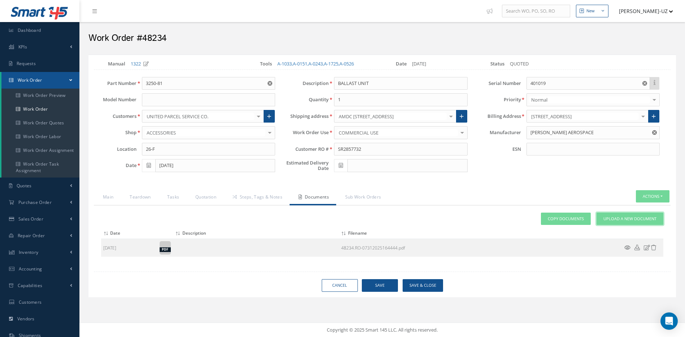
click at [626, 220] on span "Upload a New Document" at bounding box center [630, 219] width 53 height 6
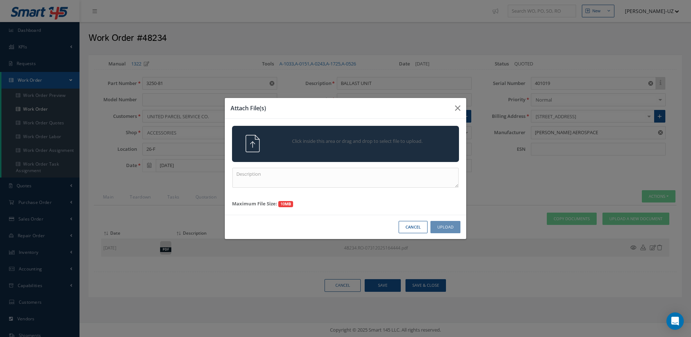
click at [423, 148] on div "Click inside this area or drag and drop to select file to upload." at bounding box center [355, 142] width 178 height 14
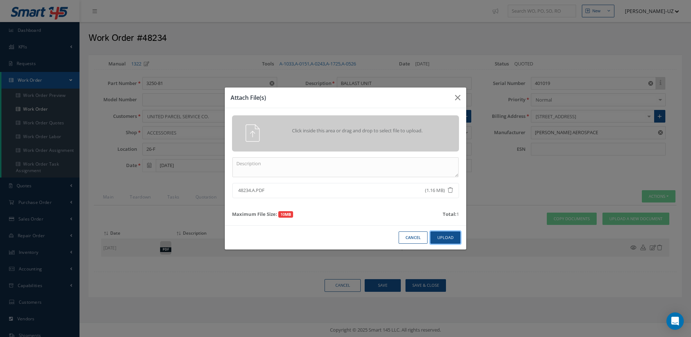
click at [453, 238] on button "Upload" at bounding box center [445, 237] width 30 height 13
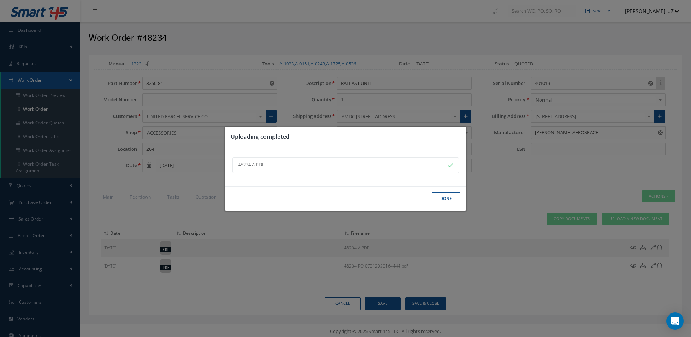
click at [438, 200] on button "Done" at bounding box center [445, 198] width 29 height 13
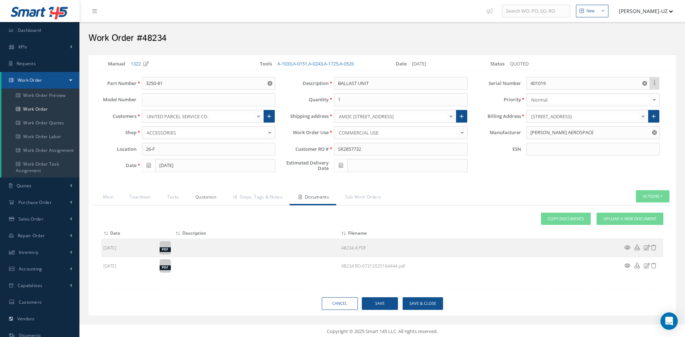
click at [202, 199] on link "Quotation" at bounding box center [204, 197] width 37 height 15
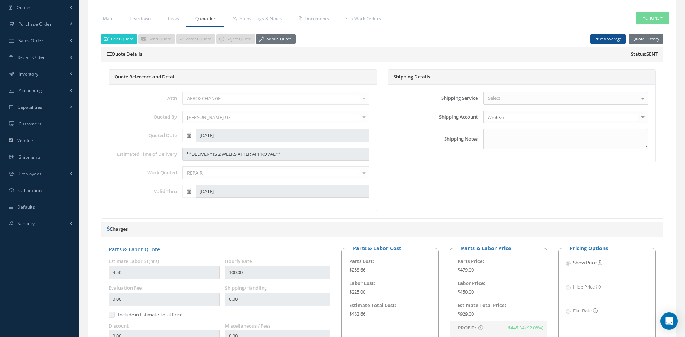
scroll to position [181, 0]
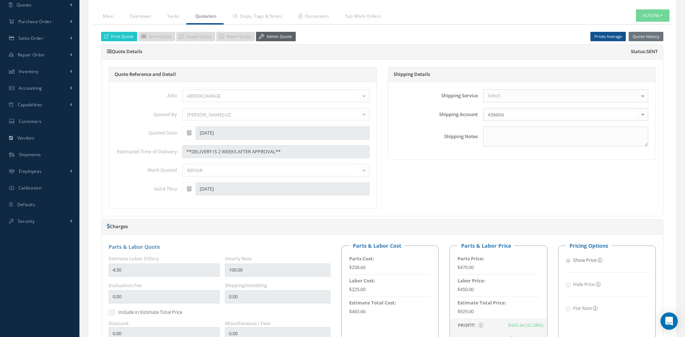
click at [285, 38] on link "Admin Quote" at bounding box center [276, 37] width 40 height 10
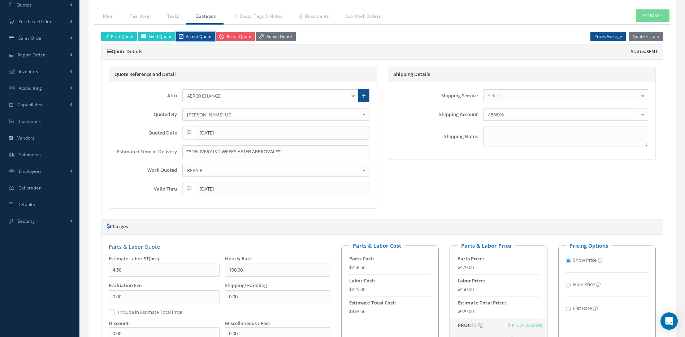
click at [193, 36] on link "Accept Quote" at bounding box center [195, 37] width 39 height 10
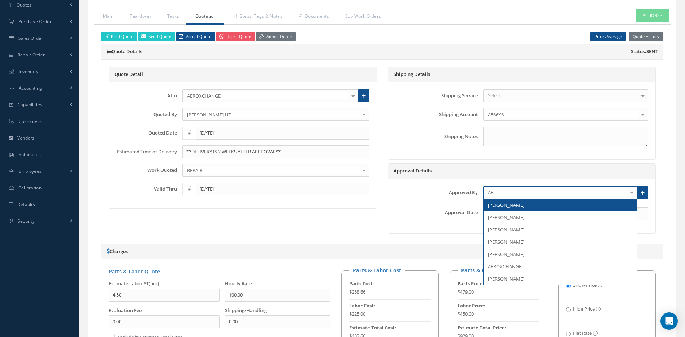
type input "AER"
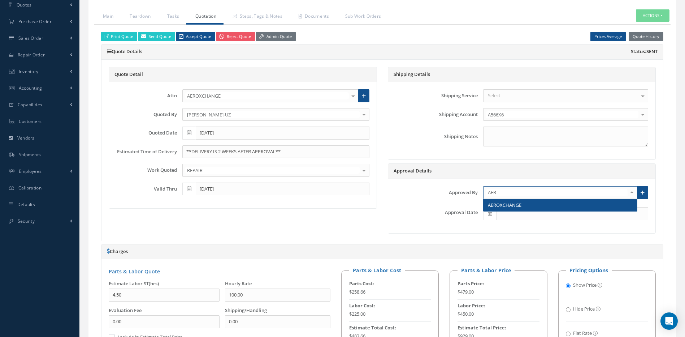
click at [500, 203] on span "AEROXCHANGE" at bounding box center [505, 205] width 34 height 7
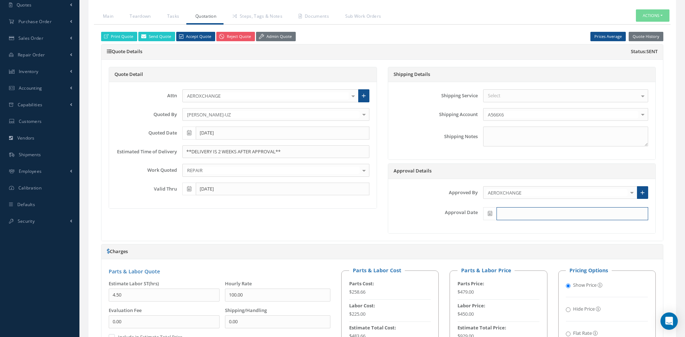
click at [512, 214] on input "text" at bounding box center [573, 213] width 152 height 13
click at [527, 200] on th "[DATE]" at bounding box center [521, 202] width 76 height 11
type input "[DATE]"
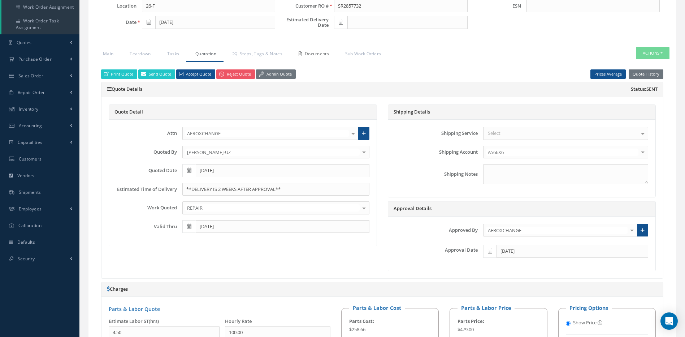
scroll to position [72, 0]
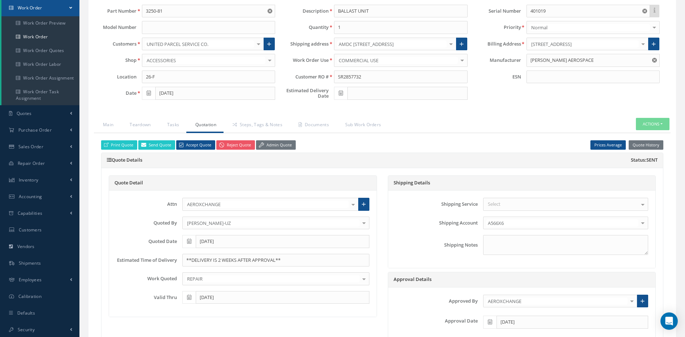
click at [346, 95] on span at bounding box center [340, 93] width 13 height 13
click at [373, 191] on th "[DATE]" at bounding box center [372, 192] width 76 height 11
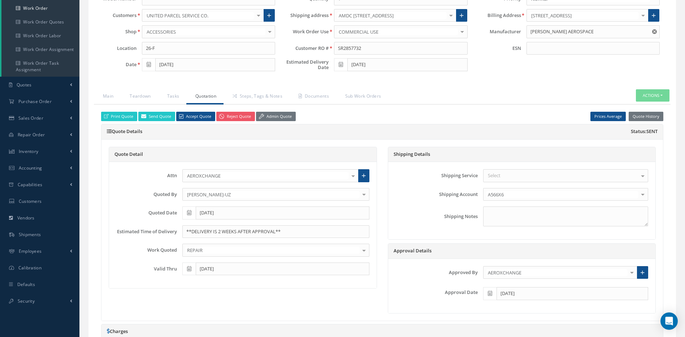
scroll to position [89, 0]
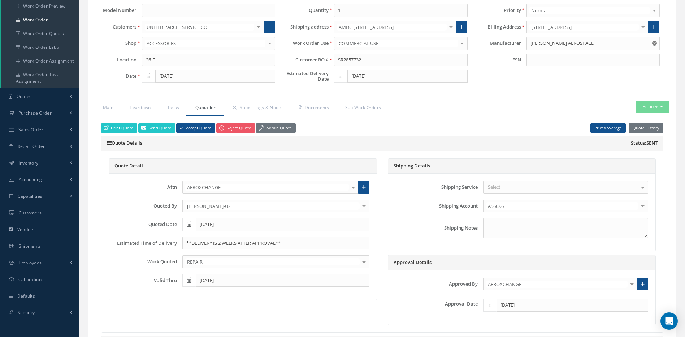
click at [341, 78] on icon at bounding box center [341, 75] width 4 height 5
click at [383, 153] on td "28" at bounding box center [383, 153] width 11 height 11
type input "[DATE]"
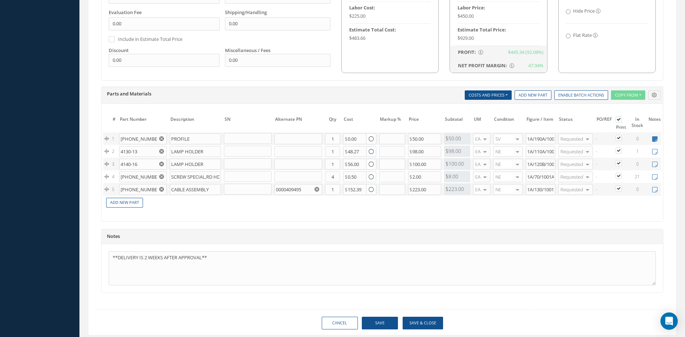
scroll to position [489, 0]
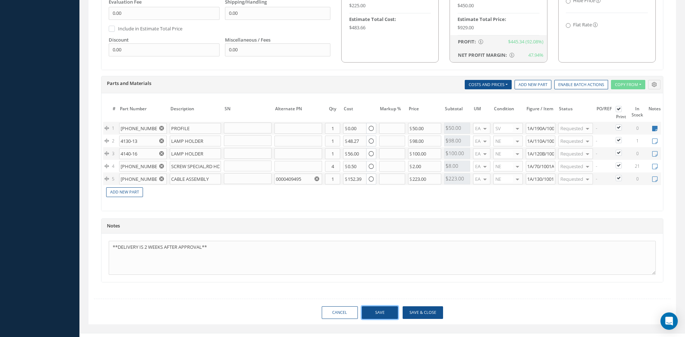
click at [386, 316] on button "Save" at bounding box center [380, 312] width 36 height 13
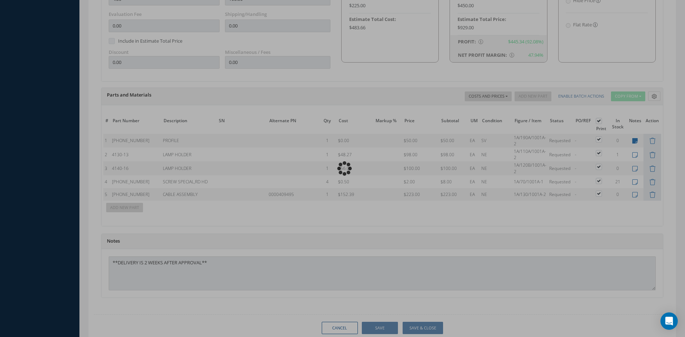
scroll to position [501, 0]
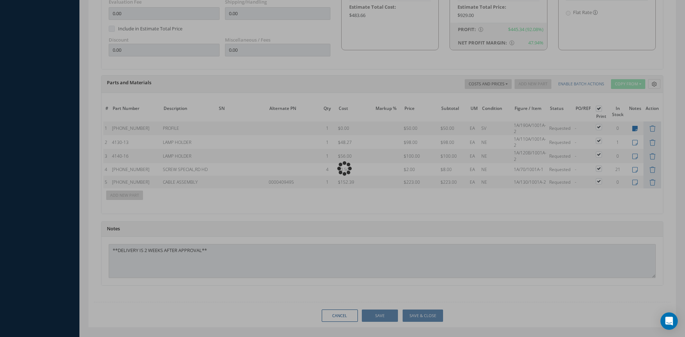
type input "[PERSON_NAME] AEROSPACE"
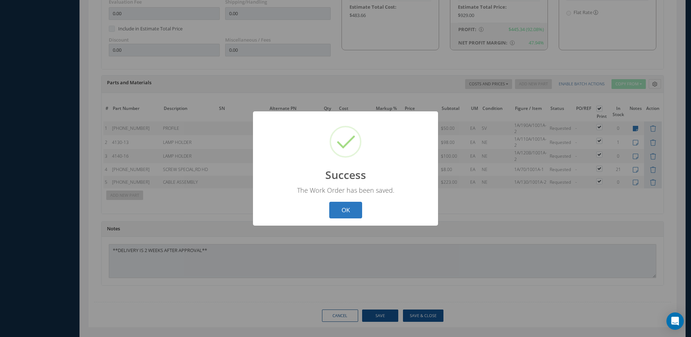
click at [352, 207] on button "OK" at bounding box center [345, 210] width 33 height 17
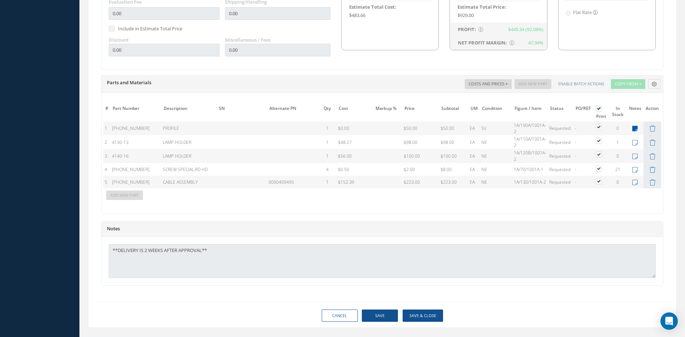
click at [635, 130] on icon at bounding box center [635, 128] width 5 height 6
type textarea "OLD CANAB"
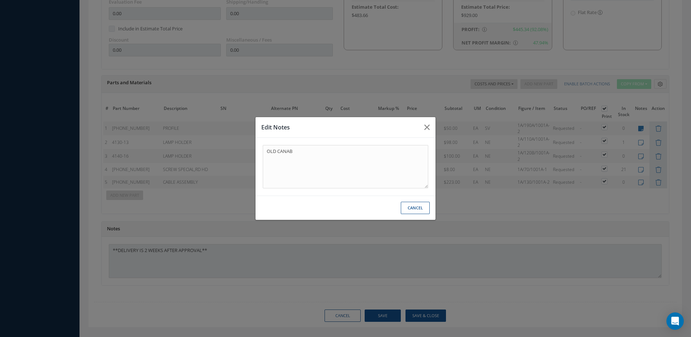
click at [0, 0] on button "Cancel" at bounding box center [0, 0] width 0 height 0
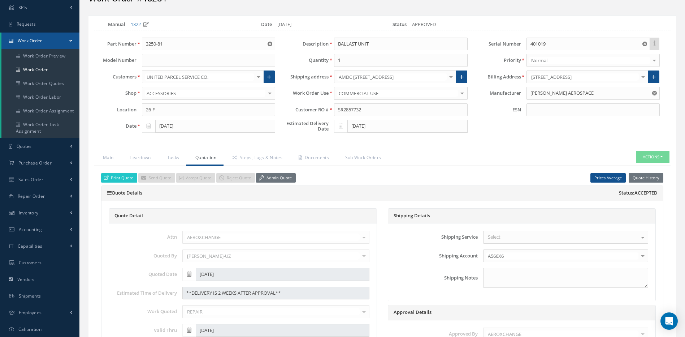
scroll to position [0, 0]
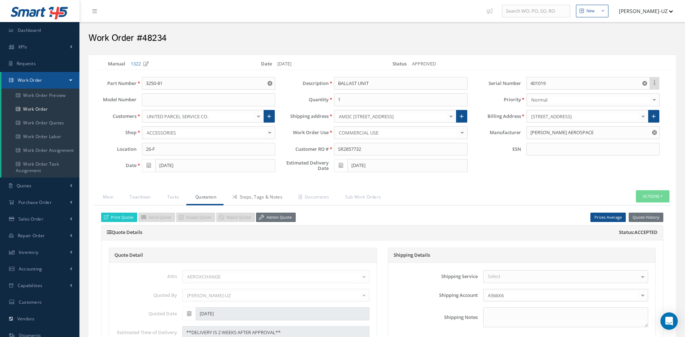
click at [259, 198] on link "Steps, Tags & Notes" at bounding box center [257, 197] width 66 height 15
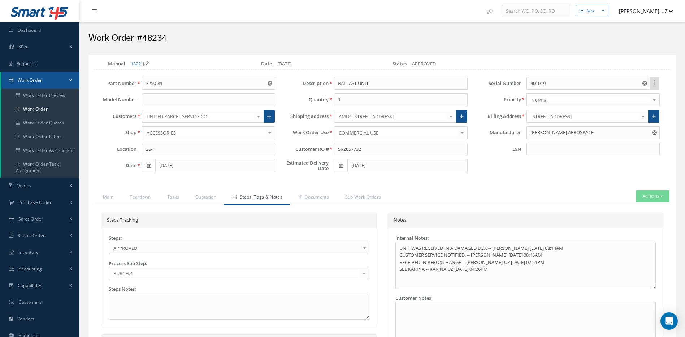
click at [204, 246] on span "APPROVED" at bounding box center [236, 247] width 247 height 9
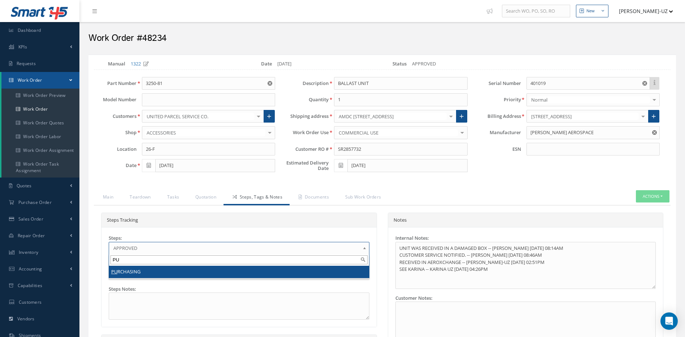
type input "PU"
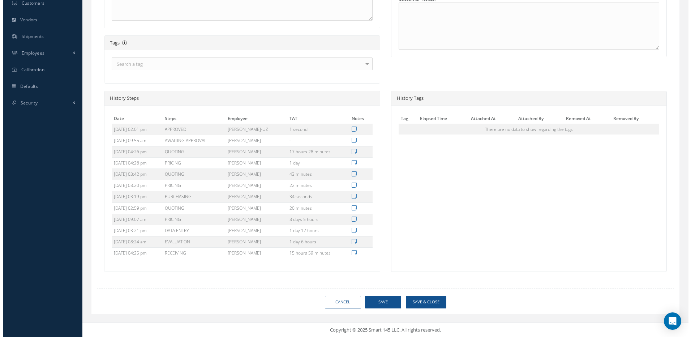
scroll to position [299, 0]
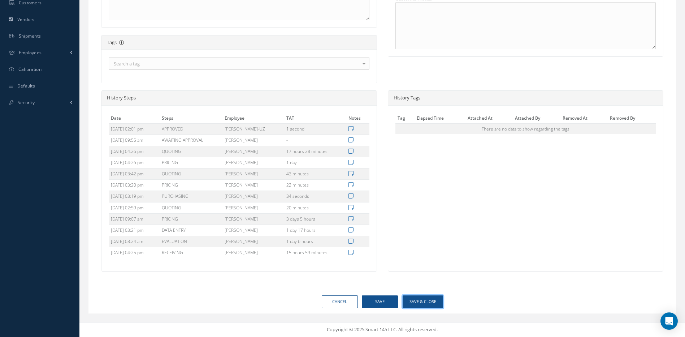
click at [414, 300] on button "Save & Close" at bounding box center [423, 301] width 40 height 13
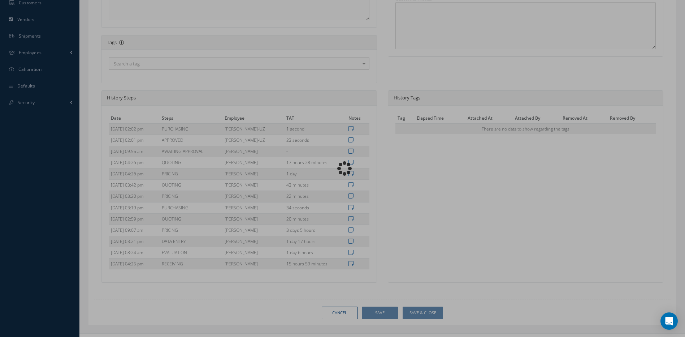
type input "[PERSON_NAME] AEROSPACE"
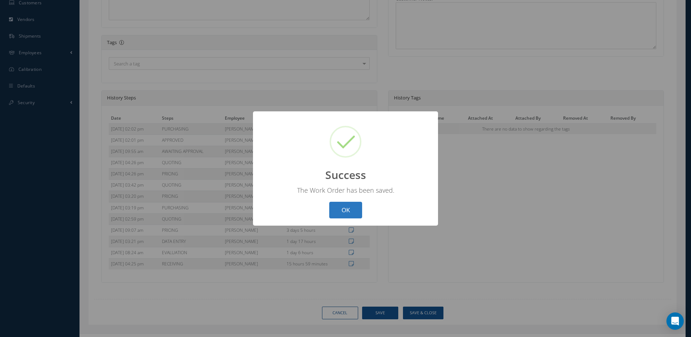
click at [341, 213] on button "OK" at bounding box center [345, 210] width 33 height 17
select select "25"
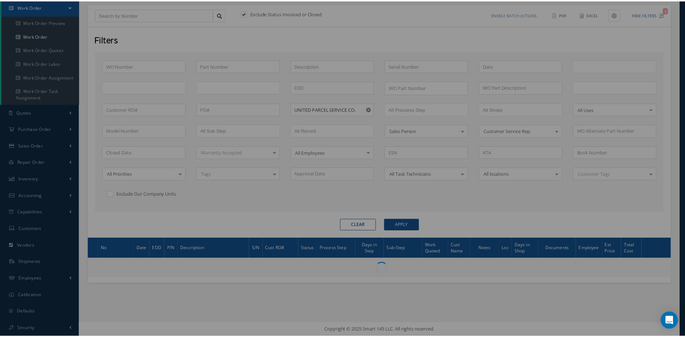
scroll to position [73, 0]
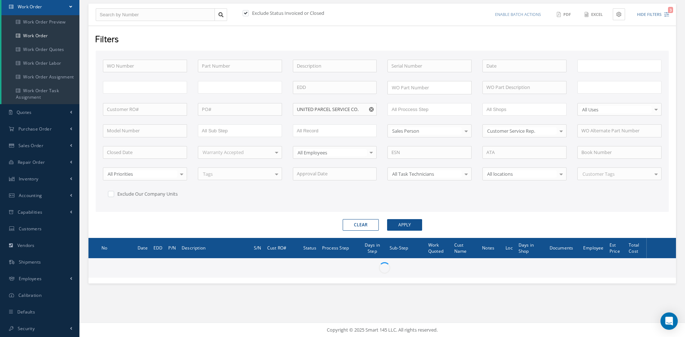
type input "All Work Request"
type input "All Work Performed"
type input "All Status"
type input "WO Part Status"
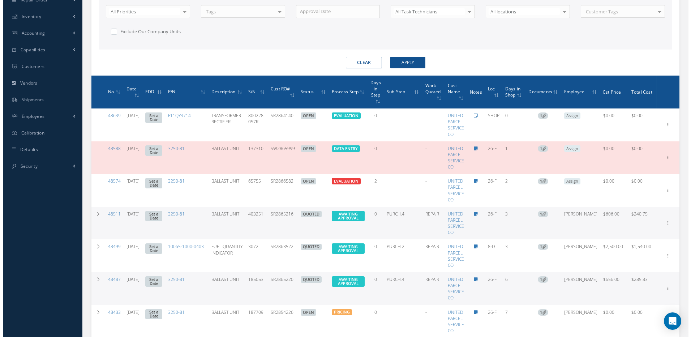
scroll to position [240, 0]
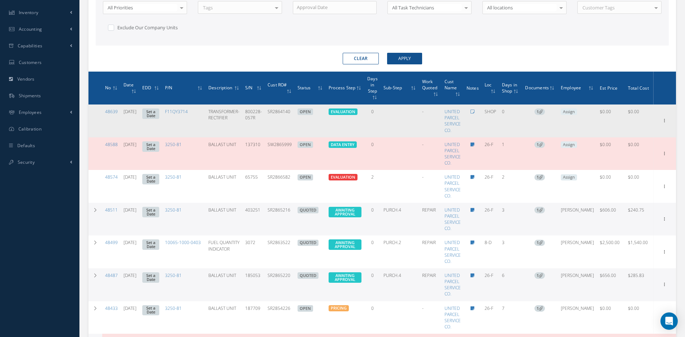
drag, startPoint x: 297, startPoint y: 113, endPoint x: 273, endPoint y: 114, distance: 24.6
click at [273, 114] on td "SR2864140" at bounding box center [280, 120] width 30 height 33
copy td "SR2864140"
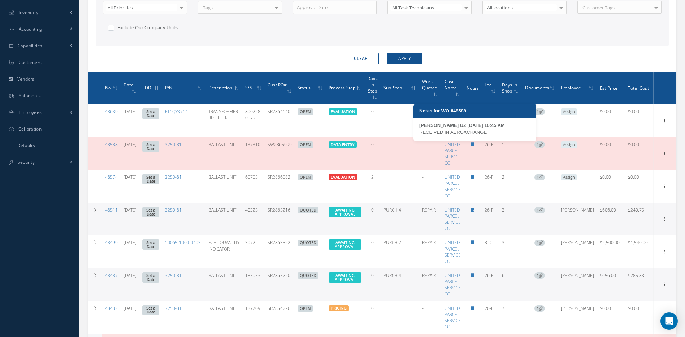
drag, startPoint x: 491, startPoint y: 132, endPoint x: 420, endPoint y: 130, distance: 70.8
click at [420, 130] on div "RECEIVED IN AEROXCHANGE" at bounding box center [474, 132] width 111 height 7
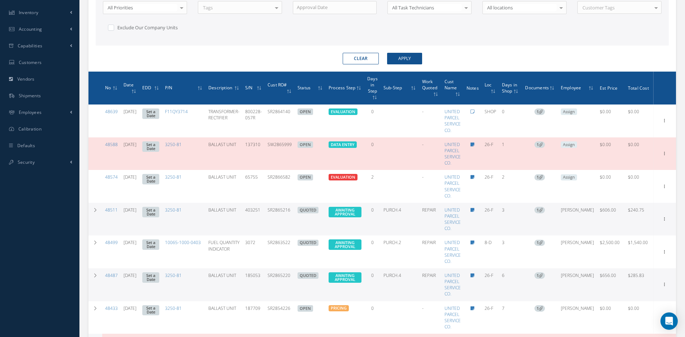
drag, startPoint x: 420, startPoint y: 130, endPoint x: 477, endPoint y: 144, distance: 58.4
click at [475, 144] on icon at bounding box center [473, 144] width 4 height 4
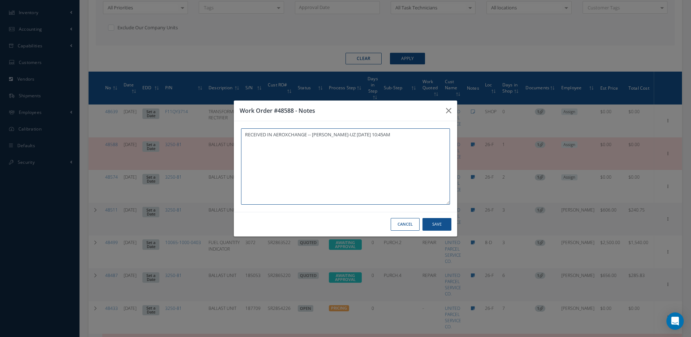
drag, startPoint x: 307, startPoint y: 135, endPoint x: 237, endPoint y: 133, distance: 69.4
click at [237, 133] on div "RECEIVED IN AEROXCHANGE -- [PERSON_NAME]-UZ [DATE] 10:45AM RECEIVED IN AEROXCHA…" at bounding box center [345, 166] width 223 height 91
click at [446, 112] on button "button" at bounding box center [448, 110] width 17 height 20
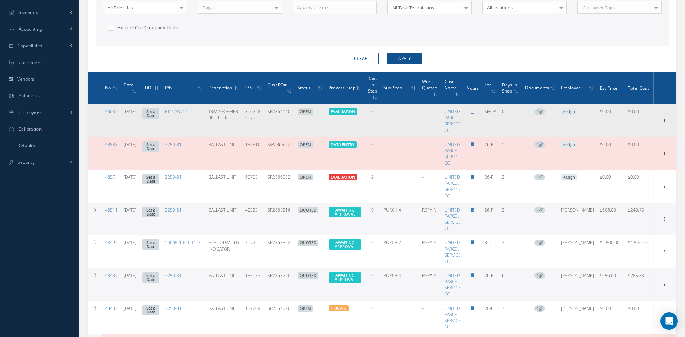
click at [475, 112] on icon at bounding box center [473, 111] width 4 height 4
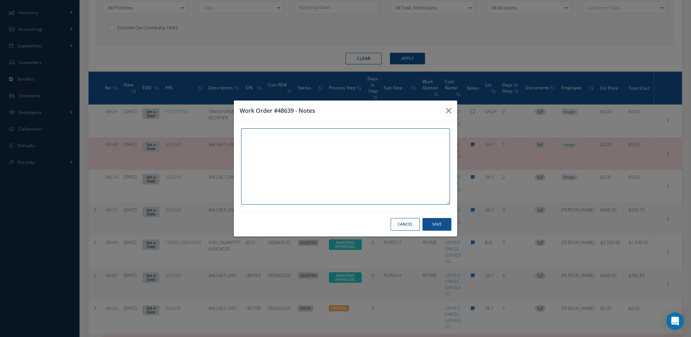
paste textarea "RECEIVED IN AEROXCHANGE"
type textarea "RECEIVED IN AEROXCHANGE"
click at [435, 226] on button "Save" at bounding box center [436, 224] width 29 height 13
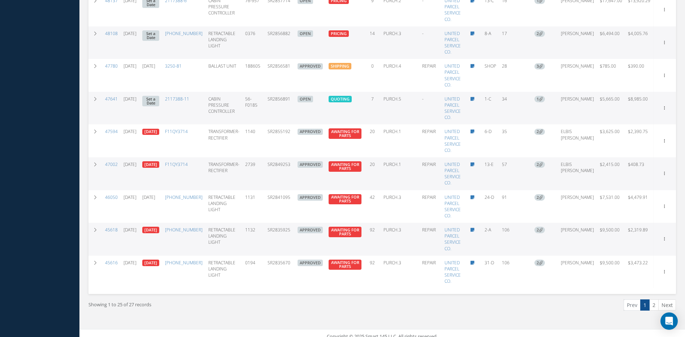
scroll to position [880, 0]
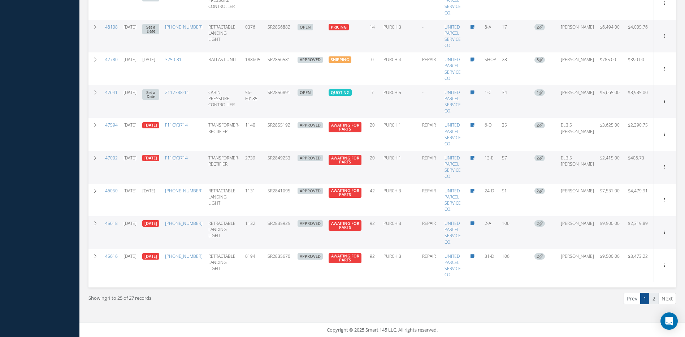
click at [657, 299] on link "2" at bounding box center [654, 298] width 9 height 11
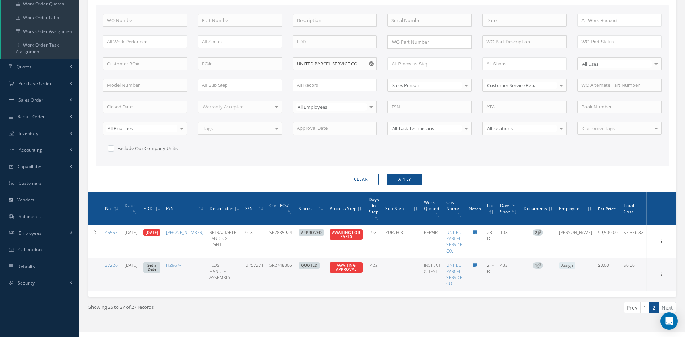
scroll to position [121, 0]
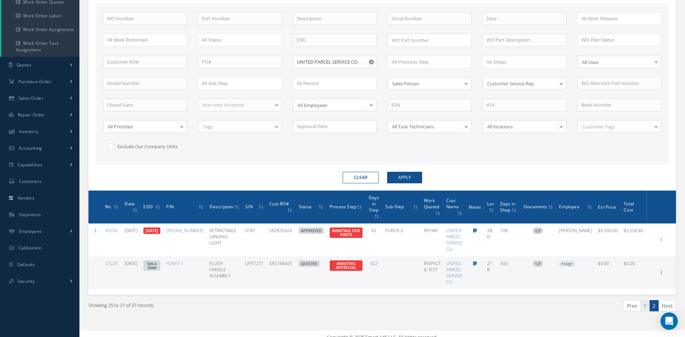
click at [644, 305] on link "1" at bounding box center [645, 305] width 9 height 11
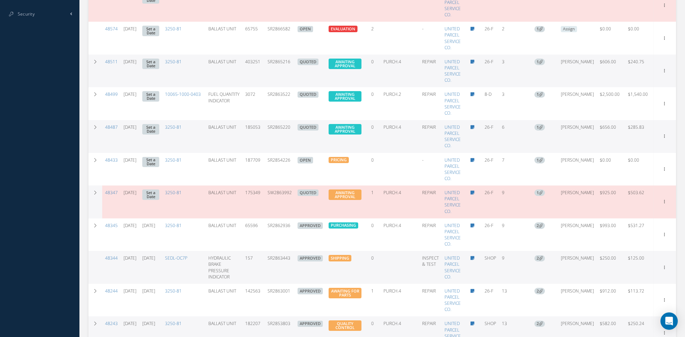
scroll to position [389, 0]
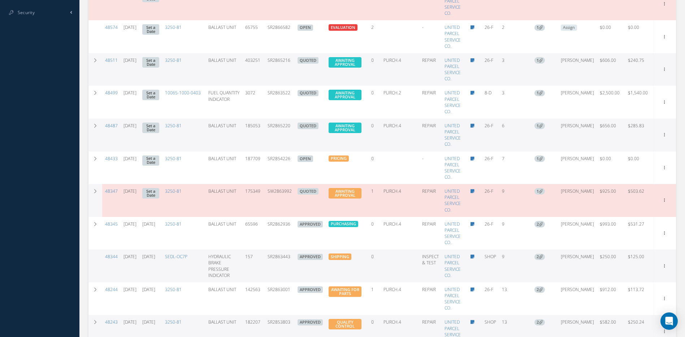
drag, startPoint x: 298, startPoint y: 192, endPoint x: 271, endPoint y: 194, distance: 27.2
click at [271, 194] on td "SW2863992" at bounding box center [280, 200] width 30 height 33
copy td "SW2863992"
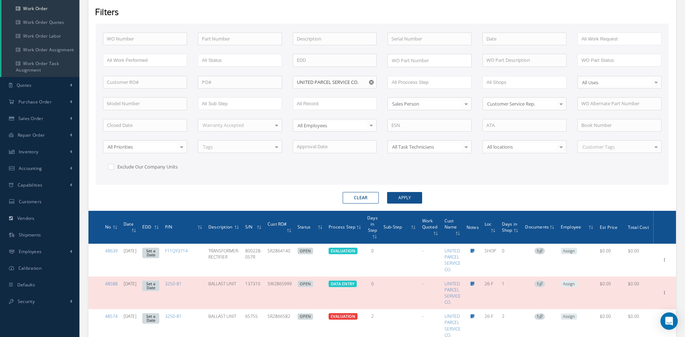
scroll to position [64, 0]
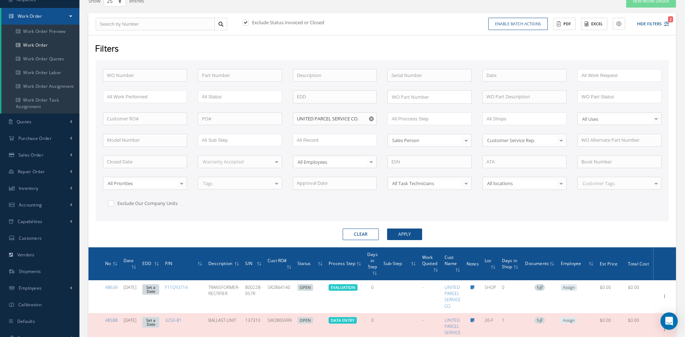
click at [372, 119] on icon "Reset" at bounding box center [371, 118] width 5 height 5
click at [372, 118] on input "text" at bounding box center [335, 118] width 84 height 13
click at [323, 129] on span "QANTAS AIRWAYS LIMITED" at bounding box center [326, 131] width 58 height 7
type input "QANTAS AIRWAYS LIMITED"
click at [408, 231] on button "Apply" at bounding box center [404, 234] width 35 height 12
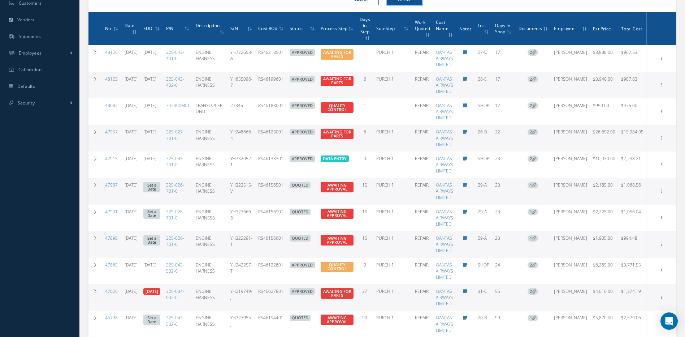
scroll to position [301, 0]
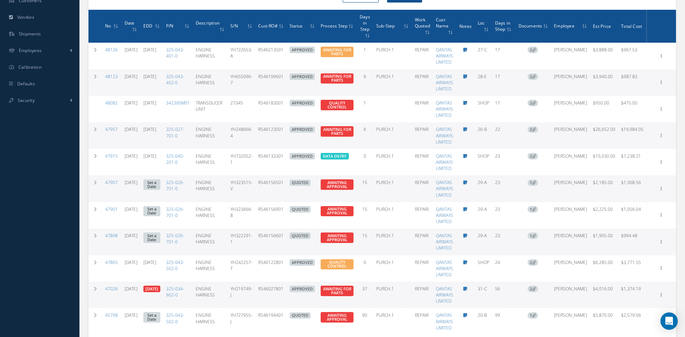
drag, startPoint x: 301, startPoint y: 184, endPoint x: 272, endPoint y: 184, distance: 28.9
click at [272, 184] on tr "47907 [DATE] Set a Date 325-026-701-0 ENGINE HARNESS YH323515-V RS46156501 QUOT…" at bounding box center [383, 188] width 588 height 26
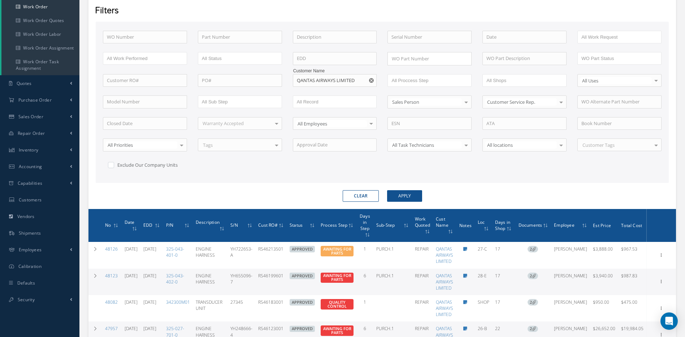
scroll to position [52, 0]
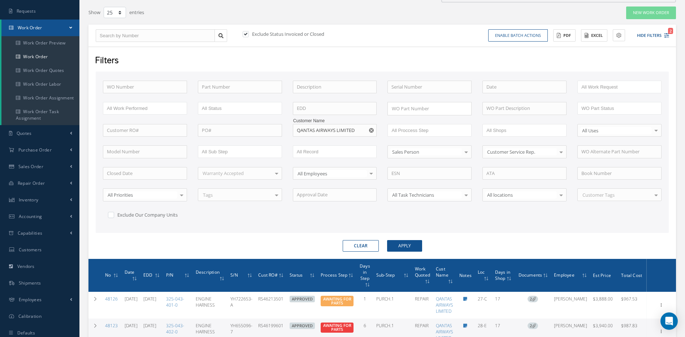
click at [371, 130] on use "Reset" at bounding box center [371, 130] width 5 height 5
click at [353, 131] on input "text" at bounding box center [335, 130] width 84 height 13
click at [322, 142] on span "[PERSON_NAME] AVIATION LTD" at bounding box center [331, 142] width 68 height 7
type input "[PERSON_NAME] AVIATION LTD"
click at [411, 242] on button "Apply" at bounding box center [404, 246] width 35 height 12
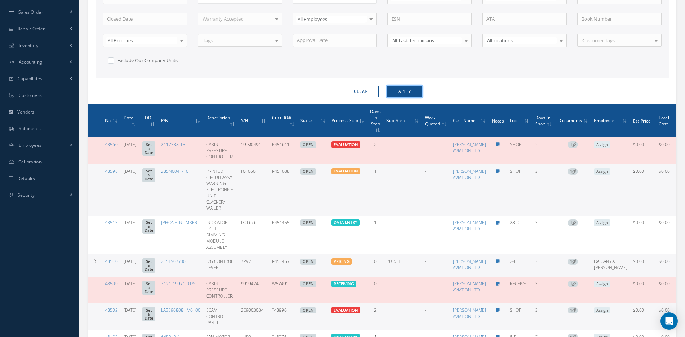
scroll to position [227, 0]
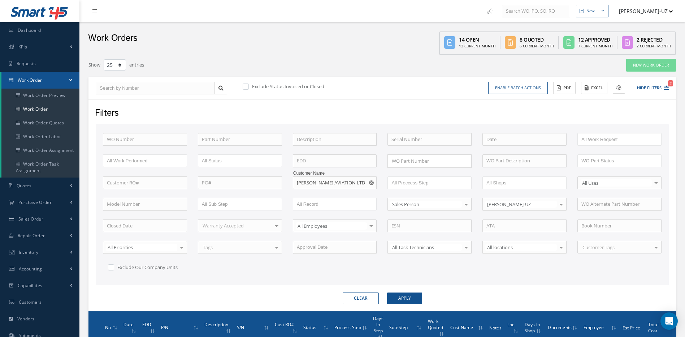
select select "25"
click at [373, 181] on use "Reset" at bounding box center [371, 182] width 5 height 5
click at [358, 181] on input "text" at bounding box center [335, 182] width 84 height 13
type input "AP"
drag, startPoint x: 316, startPoint y: 184, endPoint x: 290, endPoint y: 182, distance: 26.4
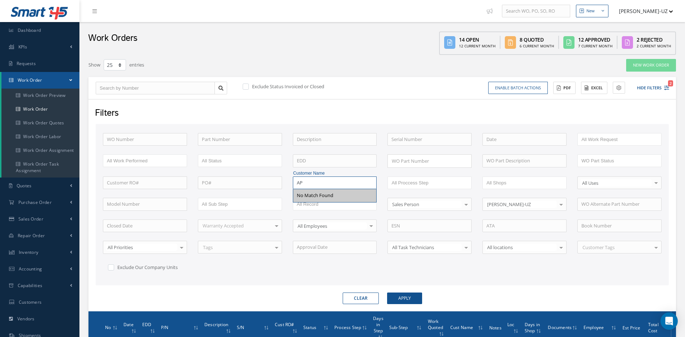
click at [290, 182] on div "Customer Name AP No Match Found" at bounding box center [335, 182] width 95 height 13
click at [410, 184] on input "text" at bounding box center [415, 182] width 46 height 9
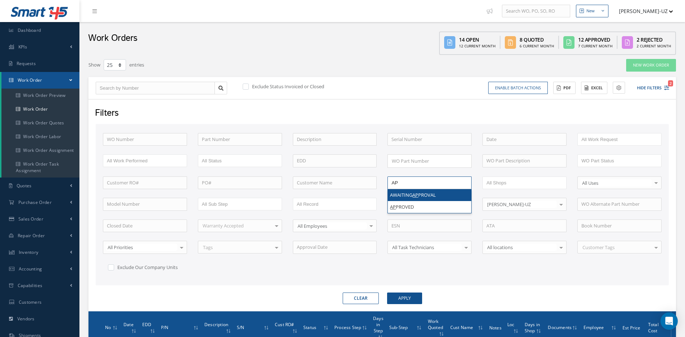
type input "AP"
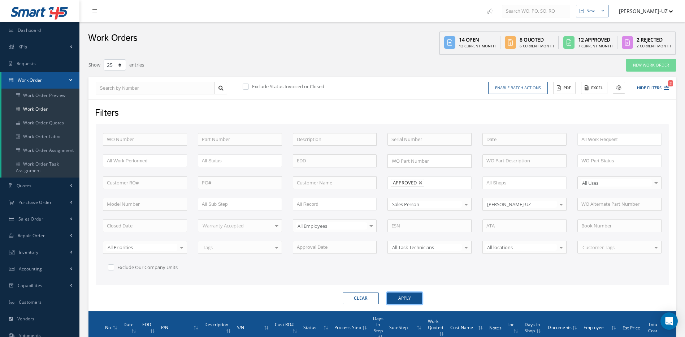
click at [409, 299] on button "Apply" at bounding box center [404, 298] width 35 height 12
click at [422, 182] on link at bounding box center [421, 183] width 4 height 4
type input "All Proccess Step"
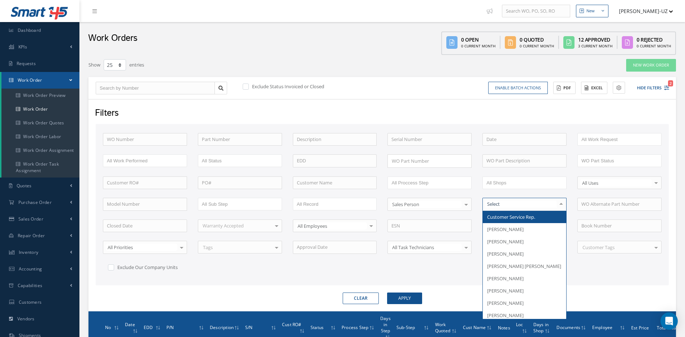
click at [562, 206] on div at bounding box center [561, 204] width 10 height 12
click at [258, 140] on input "text" at bounding box center [240, 139] width 84 height 13
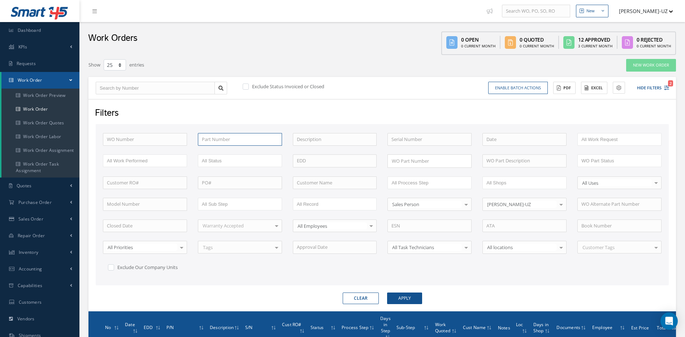
paste input "30-2481-5"
type input "30-2481-5"
click at [387, 292] on button "Apply" at bounding box center [404, 298] width 35 height 12
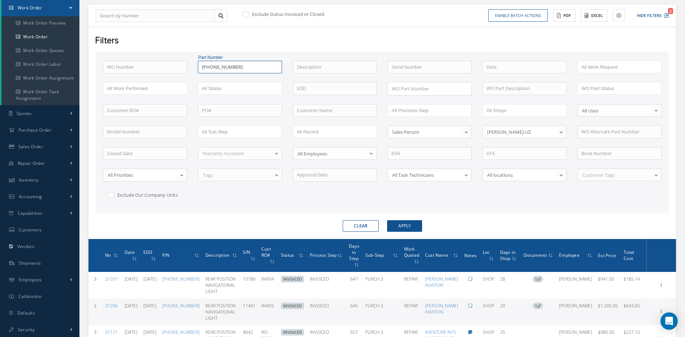
scroll to position [84, 0]
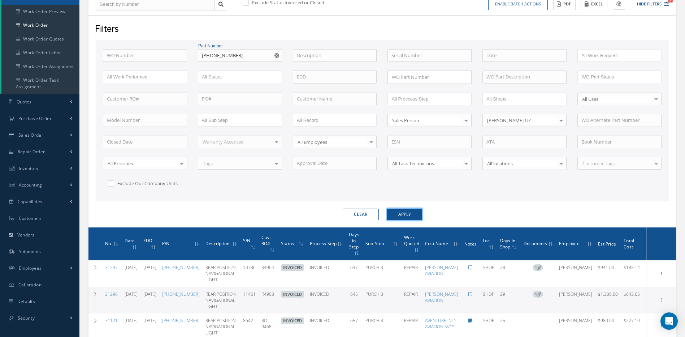
click at [412, 212] on button "Apply" at bounding box center [404, 214] width 35 height 12
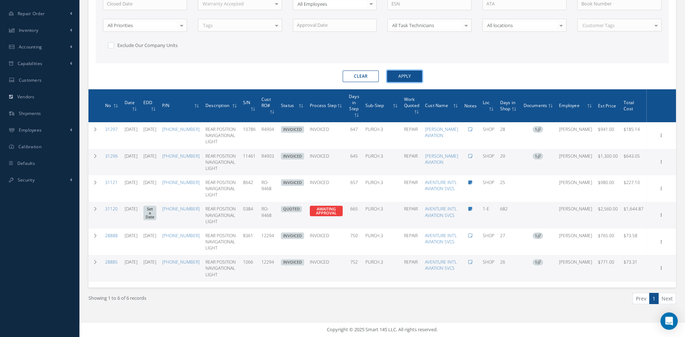
scroll to position [240, 0]
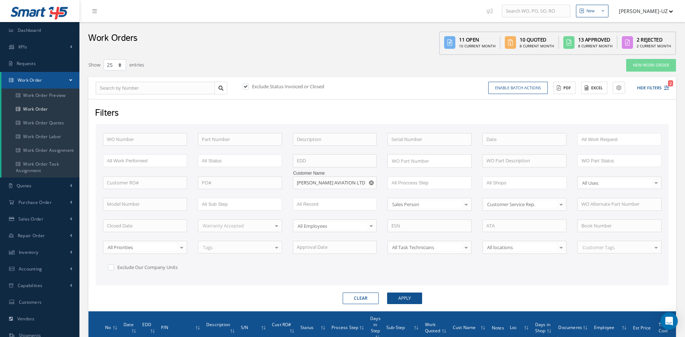
select select "25"
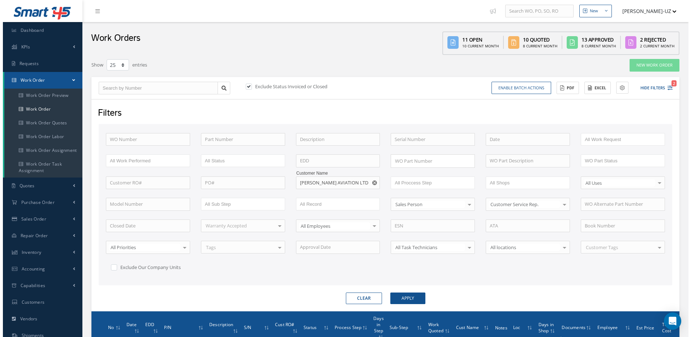
scroll to position [227, 0]
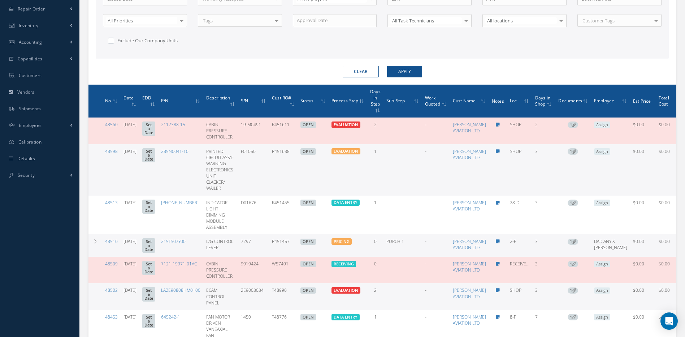
drag, startPoint x: 311, startPoint y: 157, endPoint x: 284, endPoint y: 159, distance: 27.5
click at [284, 159] on tr "48598 08/11/2025 Set a Date 285N0041-10 PRINTED CIRCUIT ASSY- WARNING ELECTRONI…" at bounding box center [391, 169] width 604 height 51
copy tr "R451638"
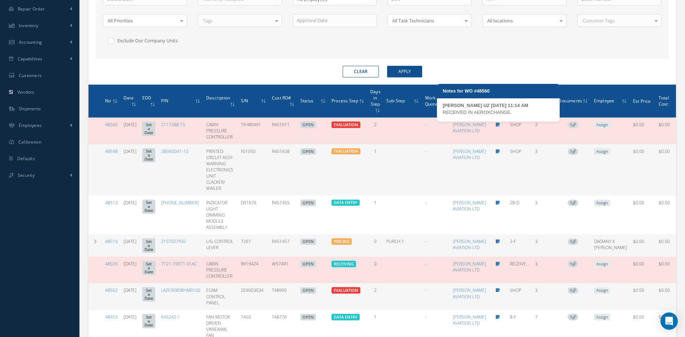
drag, startPoint x: 517, startPoint y: 115, endPoint x: 444, endPoint y: 112, distance: 73.4
click at [444, 112] on div "RECEIVED IN AEROXCHANGE." at bounding box center [498, 112] width 111 height 7
copy div "RECEIVED IN AEROXCHANGE."
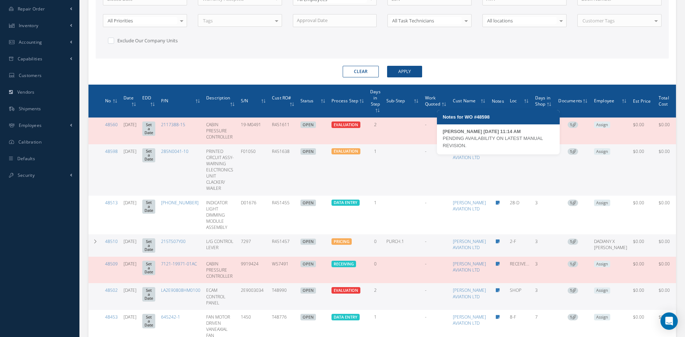
click at [500, 154] on icon at bounding box center [498, 151] width 4 height 4
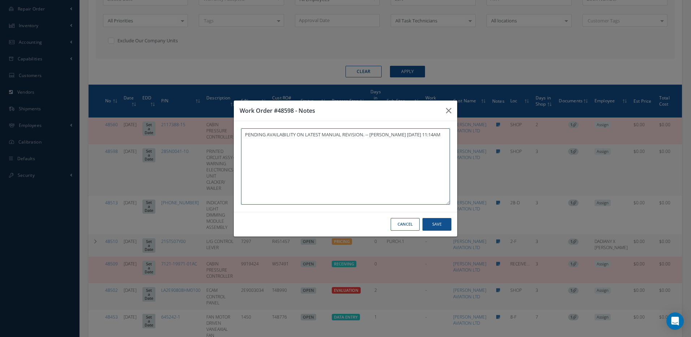
paste textarea "RECEIVED IN AEROXCHANGE."
type textarea "PENDING AVAILABILITY ON LATEST MANUAL REVISION. -- MARCOS FERRER 08/12/2025 11:…"
click at [445, 222] on button "Save" at bounding box center [436, 224] width 29 height 13
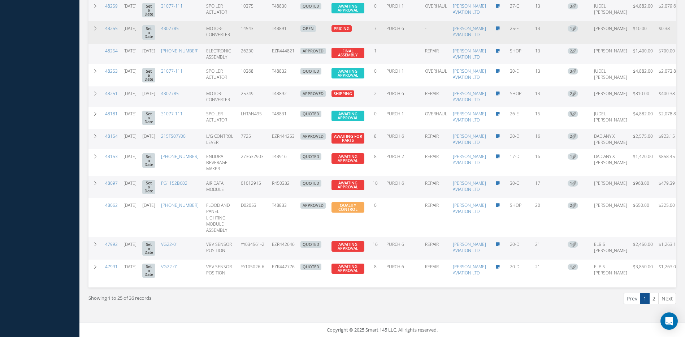
scroll to position [857, 0]
